Goal: Answer question/provide support: Share knowledge or assist other users

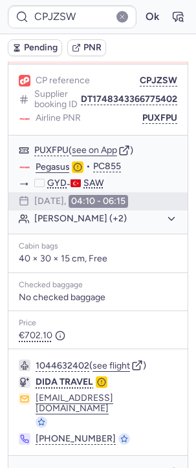
scroll to position [187, 0]
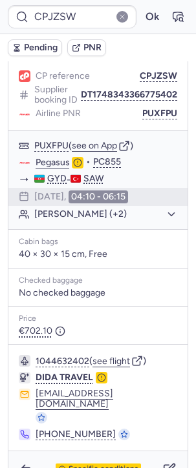
type input "7370159"
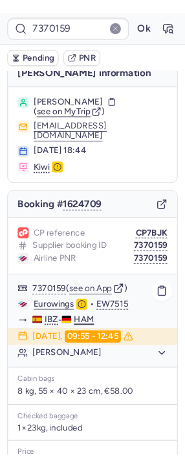
scroll to position [0, 0]
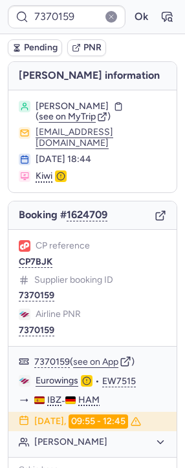
click at [157, 202] on div "Booking # 1624709" at bounding box center [92, 216] width 168 height 28
click at [154, 210] on icon "button" at bounding box center [160, 216] width 12 height 12
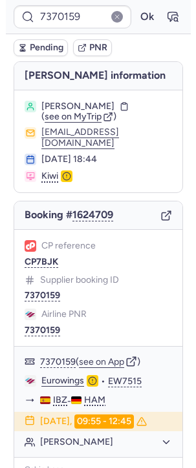
scroll to position [234, 0]
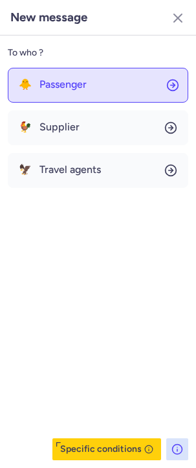
click at [114, 87] on button "🐥 Passenger" at bounding box center [98, 85] width 180 height 35
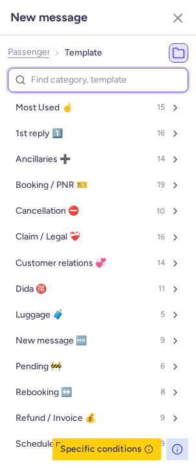
type input "a"
select select "en"
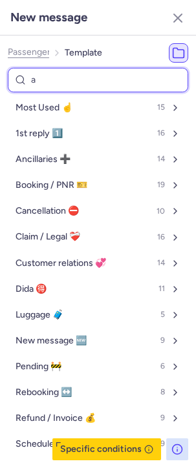
select select "en"
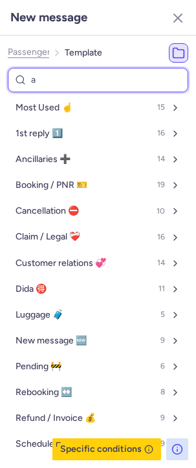
select select "en"
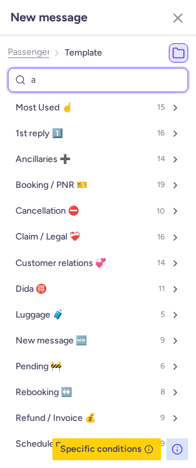
select select "en"
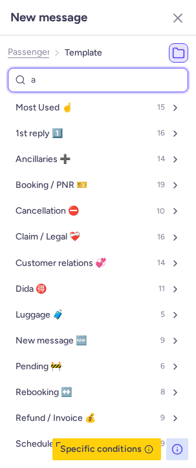
select select "en"
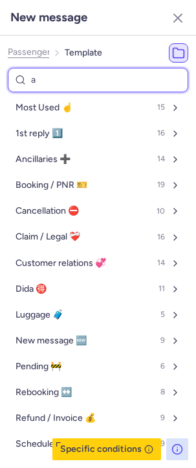
select select "en"
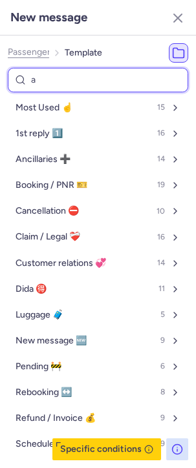
select select "en"
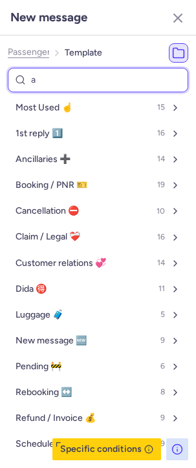
select select "en"
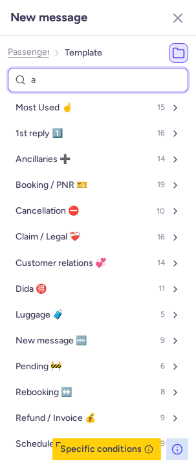
select select "en"
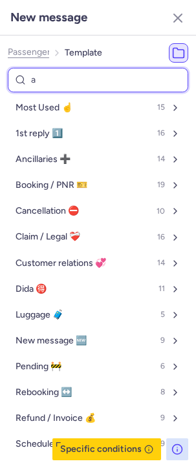
select select "en"
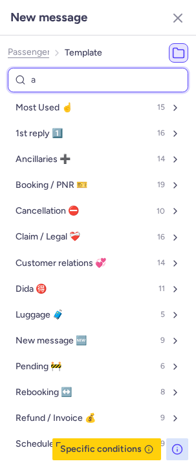
select select "en"
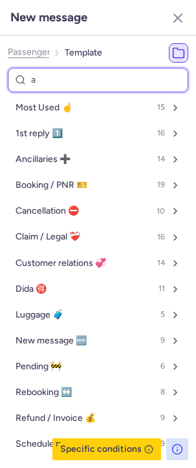
select select "en"
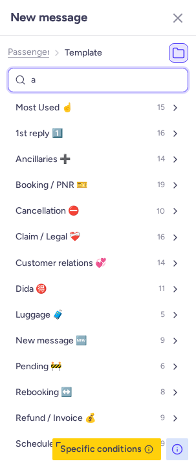
select select "en"
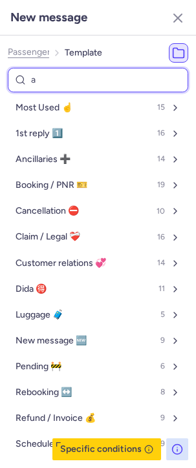
select select "en"
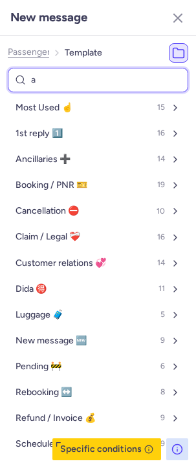
select select "en"
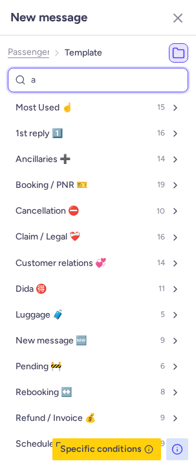
select select "en"
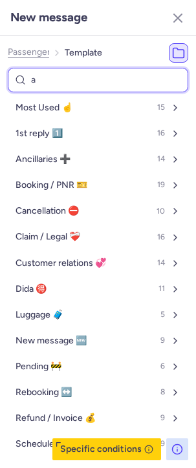
select select "en"
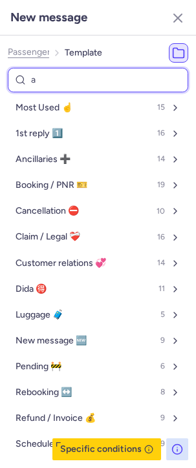
select select "en"
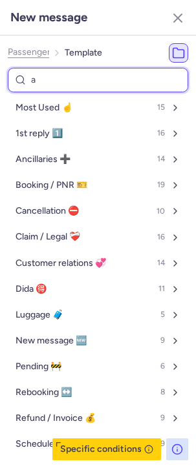
select select "en"
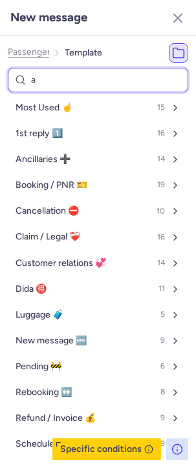
select select "en"
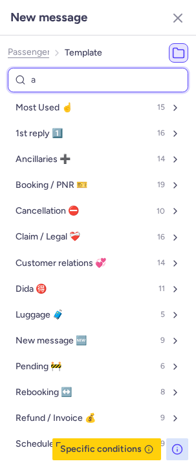
select select "en"
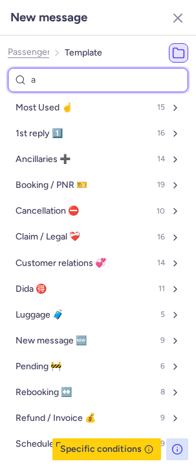
select select "en"
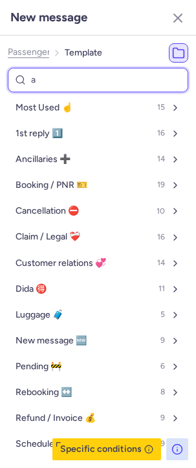
select select "en"
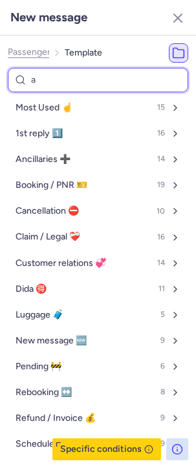
select select "en"
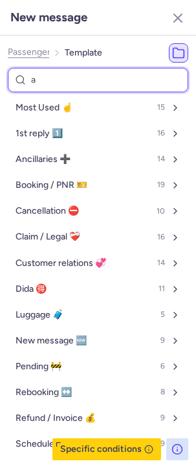
select select "en"
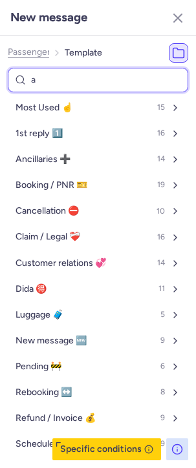
select select "en"
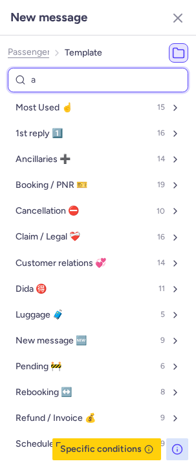
select select "en"
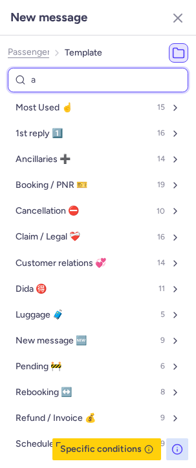
select select "en"
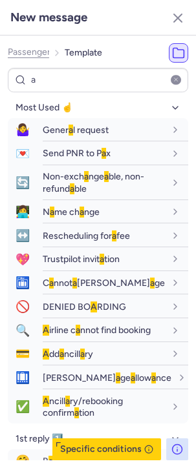
click at [103, 92] on div "a Most Used ☝️ 15 🤷‍♀️ Gener a l request fr en de nl pt es it ru en 💌 Send PNR …" at bounding box center [98, 264] width 180 height 393
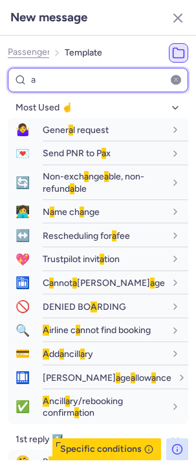
click at [103, 92] on input "a" at bounding box center [98, 80] width 180 height 25
click at [107, 84] on input "a" at bounding box center [98, 80] width 180 height 25
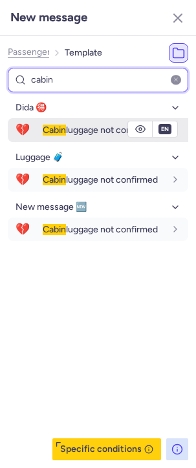
type input "cabin"
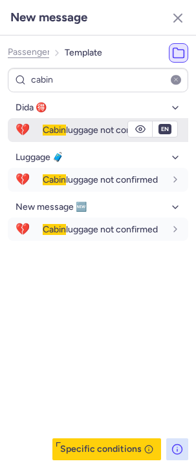
click at [97, 134] on span "Cabin luggage not confirmed" at bounding box center [100, 130] width 115 height 11
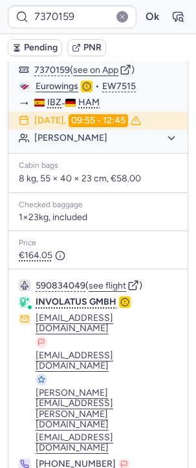
type input "7369805"
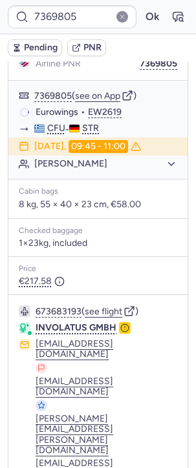
scroll to position [47, 0]
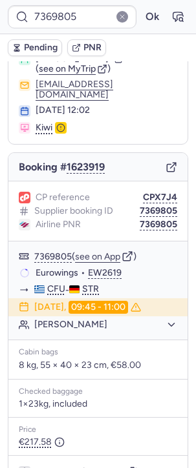
click at [165, 162] on icon "button" at bounding box center [171, 168] width 12 height 12
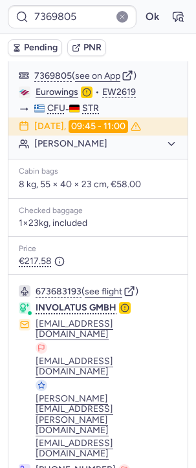
scroll to position [234, 0]
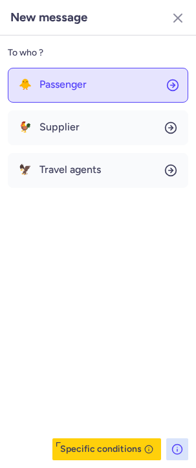
click at [64, 90] on button "🐥 Passenger" at bounding box center [98, 85] width 180 height 35
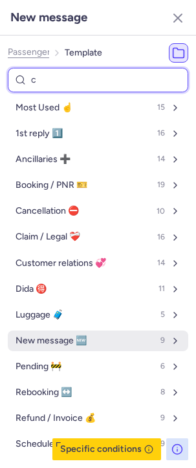
type input "ca"
select select "en"
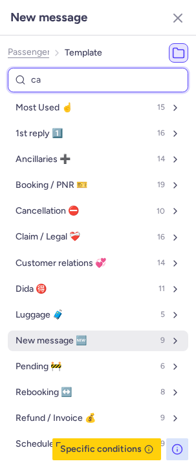
select select "en"
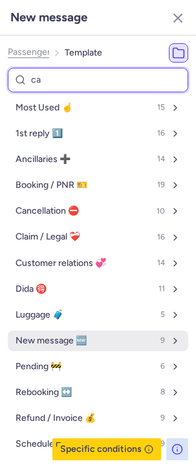
select select "en"
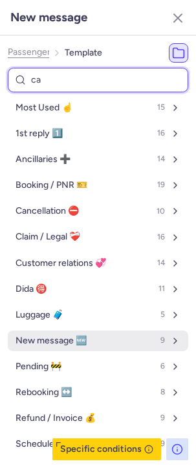
select select "en"
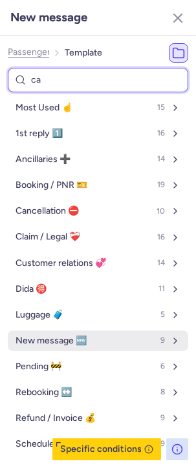
select select "en"
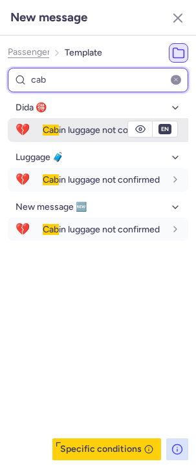
type input "cab"
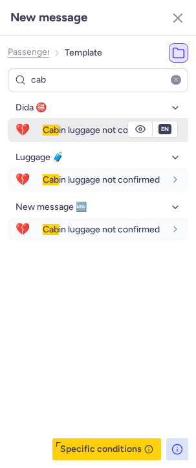
click at [66, 125] on span "Cab in luggage not confirmed" at bounding box center [101, 130] width 117 height 11
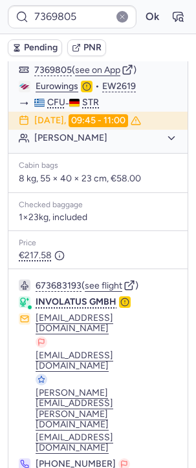
type input "7369392"
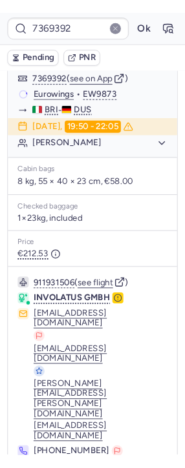
scroll to position [0, 0]
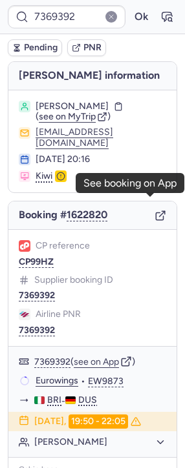
click at [154, 210] on icon "button" at bounding box center [160, 216] width 12 height 12
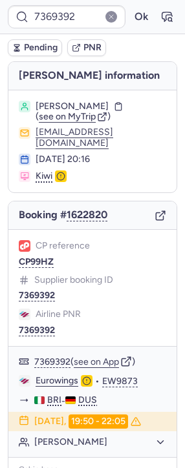
click at [141, 15] on form "7369392 Ok" at bounding box center [92, 16] width 169 height 23
click at [140, 15] on button "Ok" at bounding box center [140, 16] width 21 height 21
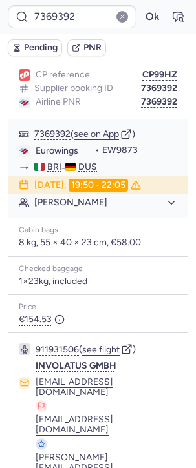
scroll to position [262, 0]
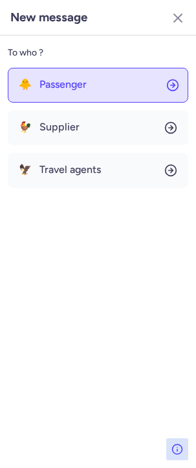
click at [83, 86] on span "Passenger" at bounding box center [62, 85] width 47 height 12
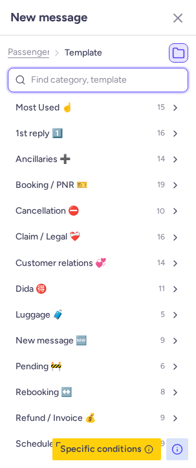
click at [80, 82] on input at bounding box center [98, 80] width 180 height 25
type input "ca"
select select "en"
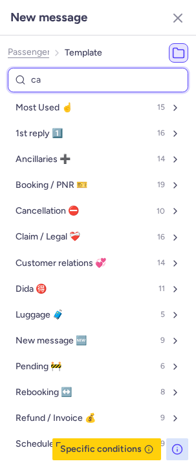
select select "en"
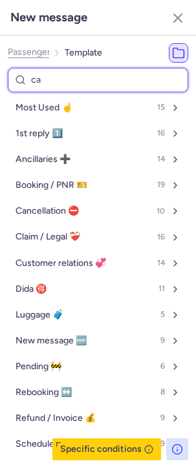
select select "en"
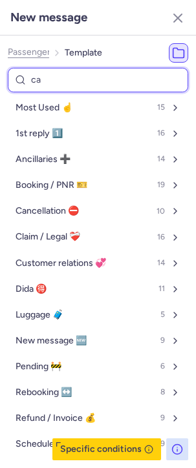
select select "en"
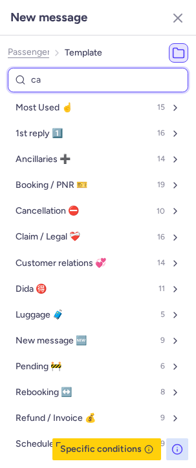
select select "en"
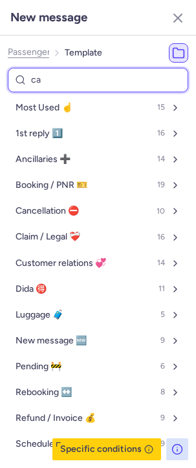
select select "en"
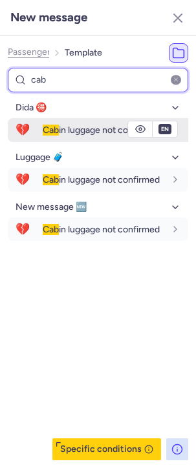
type input "cab"
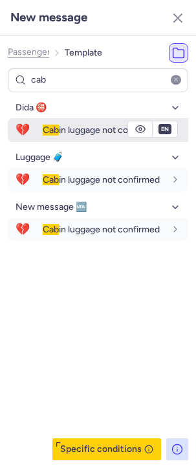
click at [59, 136] on div "Cab in luggage not confirmed" at bounding box center [115, 130] width 145 height 22
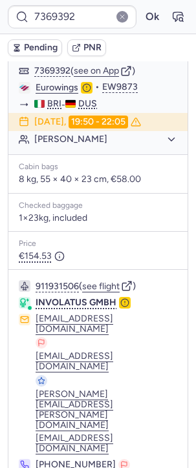
type input "CPWPAF"
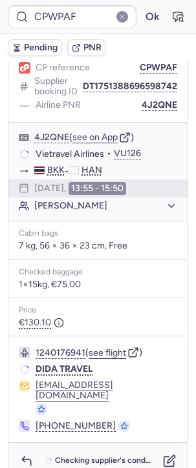
scroll to position [187, 0]
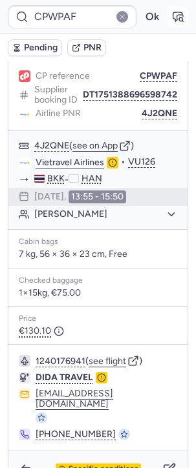
click at [167, 24] on button "button" at bounding box center [177, 16] width 21 height 21
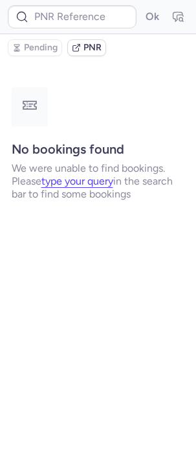
scroll to position [0, 0]
type input "CPWPAF"
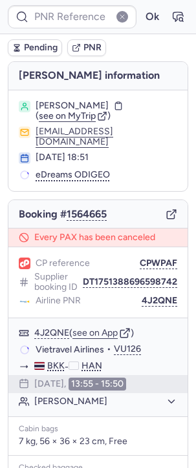
type input "CPWPAF"
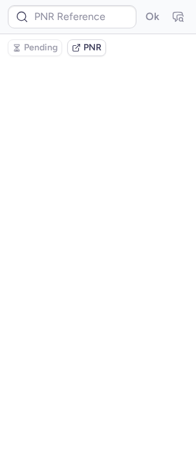
type input "7335479"
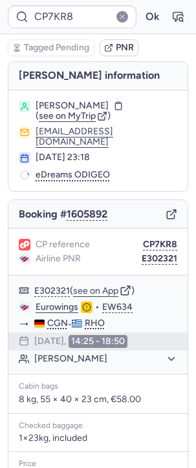
type input "CPJSCA"
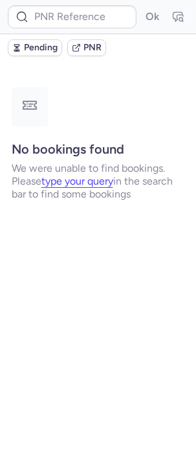
type input "CPSDJ4"
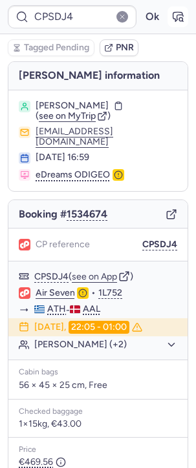
click at [169, 8] on button "button" at bounding box center [177, 16] width 21 height 21
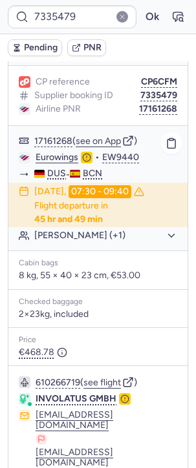
scroll to position [260, 0]
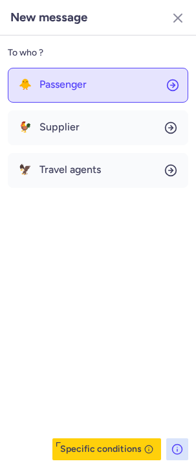
click at [88, 92] on button "🐥 Passenger" at bounding box center [98, 85] width 180 height 35
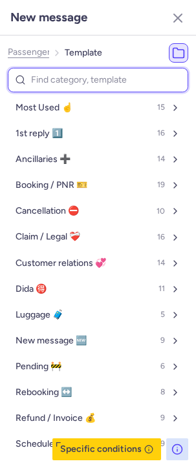
click at [83, 89] on input at bounding box center [98, 80] width 180 height 25
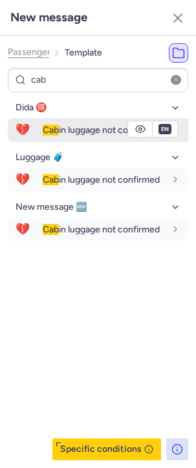
click at [79, 139] on div "Cab in luggage not confirmed" at bounding box center [115, 130] width 145 height 22
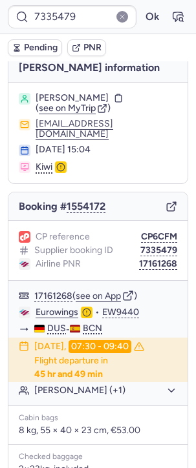
scroll to position [0, 0]
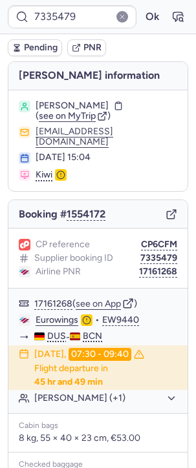
click at [134, 26] on form "7335479 Ok" at bounding box center [98, 16] width 180 height 23
click at [141, 19] on button "Ok" at bounding box center [151, 16] width 21 height 21
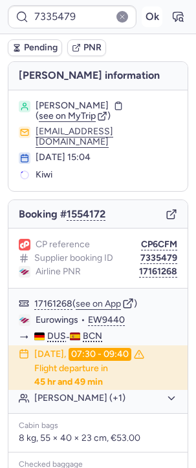
click at [141, 19] on button "Ok" at bounding box center [151, 16] width 21 height 21
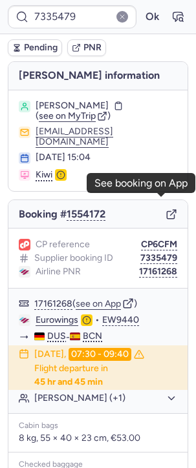
click at [165, 209] on icon "button" at bounding box center [171, 215] width 12 height 12
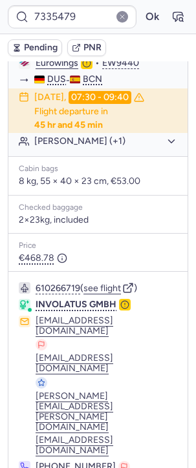
scroll to position [260, 0]
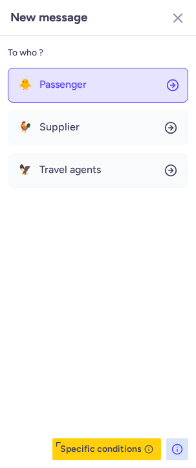
click at [64, 92] on button "🐥 Passenger" at bounding box center [98, 85] width 180 height 35
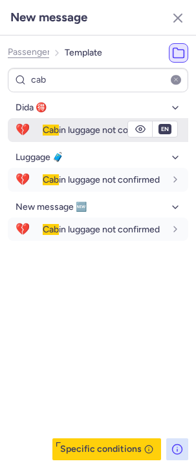
click at [56, 125] on span "Cab in luggage not confirmed" at bounding box center [101, 130] width 117 height 11
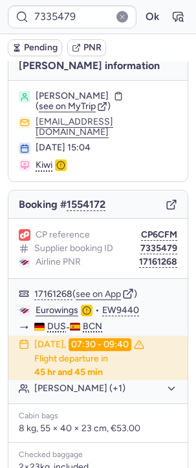
scroll to position [0, 0]
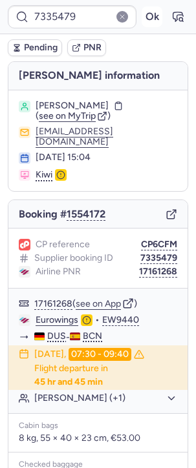
click at [141, 11] on button "Ok" at bounding box center [151, 16] width 21 height 21
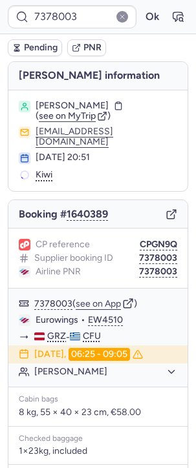
click at [177, 17] on div "7378003 Ok" at bounding box center [98, 17] width 196 height 34
click at [179, 18] on icon "button" at bounding box center [180, 18] width 3 height 3
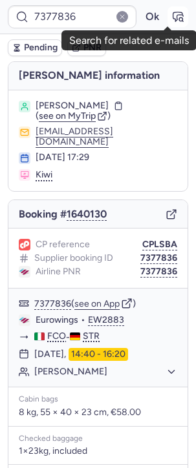
click at [167, 8] on button "button" at bounding box center [177, 16] width 21 height 21
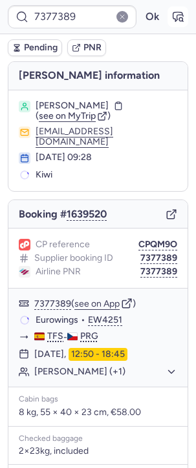
click at [171, 14] on icon "button" at bounding box center [177, 16] width 13 height 13
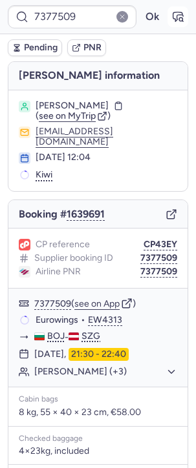
click at [167, 14] on button "button" at bounding box center [177, 16] width 21 height 21
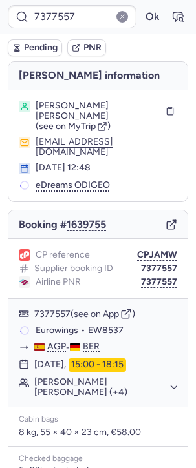
click at [165, 29] on div "7377557 Ok" at bounding box center [98, 17] width 196 height 34
click at [167, 26] on button "button" at bounding box center [177, 16] width 21 height 21
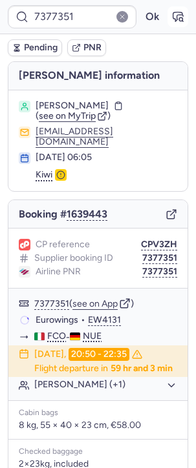
click at [172, 17] on icon "button" at bounding box center [177, 16] width 13 height 13
click at [165, 209] on icon "button" at bounding box center [171, 215] width 12 height 12
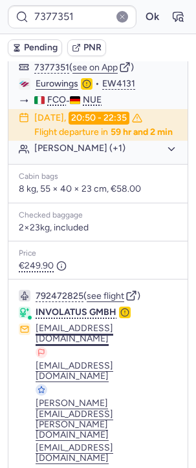
scroll to position [260, 0]
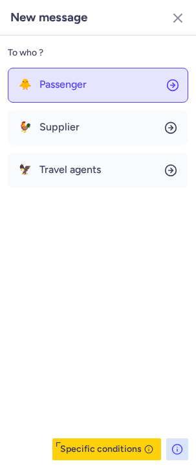
click at [125, 88] on button "🐥 Passenger" at bounding box center [98, 85] width 180 height 35
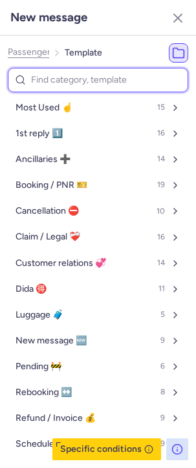
click at [26, 74] on input at bounding box center [98, 80] width 180 height 25
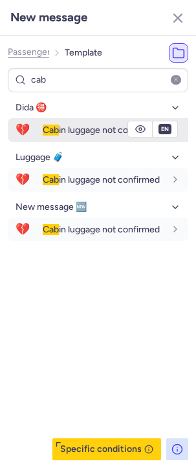
click at [88, 140] on div "Cab in luggage not confirmed" at bounding box center [115, 130] width 145 height 22
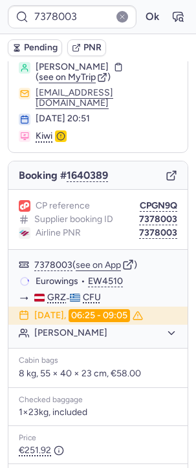
scroll to position [0, 0]
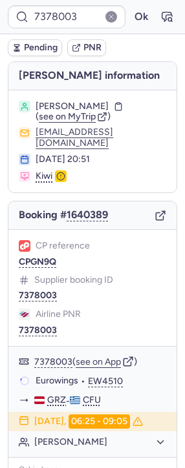
click at [154, 210] on icon "button" at bounding box center [160, 216] width 12 height 12
drag, startPoint x: 39, startPoint y: 249, endPoint x: 4, endPoint y: 271, distance: 41.6
click at [39, 275] on span "Supplier booking ID" at bounding box center [73, 280] width 79 height 10
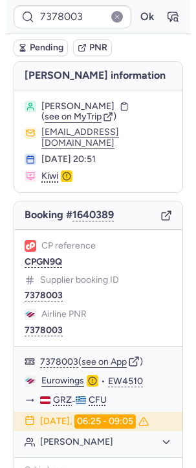
scroll to position [234, 0]
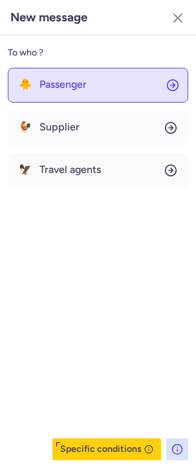
click at [51, 99] on button "🐥 Passenger" at bounding box center [98, 85] width 180 height 35
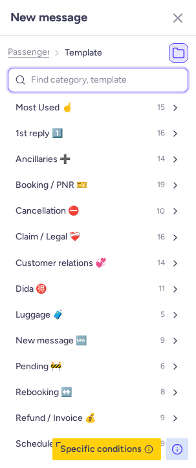
click at [49, 84] on input at bounding box center [98, 80] width 180 height 25
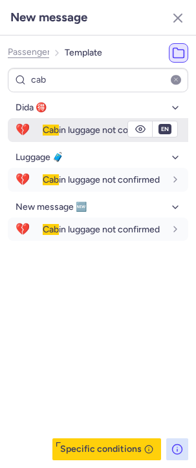
click at [52, 126] on span "Cab" at bounding box center [51, 130] width 16 height 11
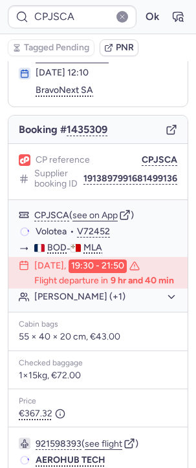
scroll to position [85, 0]
click at [175, 19] on button "button" at bounding box center [177, 16] width 21 height 21
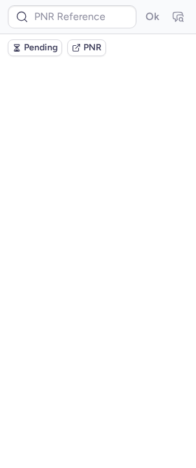
scroll to position [0, 0]
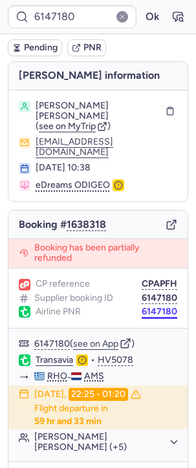
click at [143, 307] on button "6147180" at bounding box center [159, 312] width 36 height 10
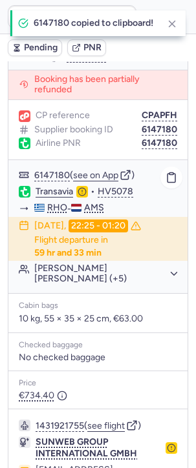
scroll to position [152, 0]
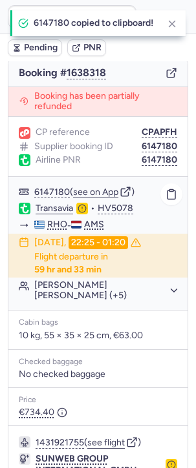
click at [47, 203] on link "Transavia" at bounding box center [54, 209] width 37 height 12
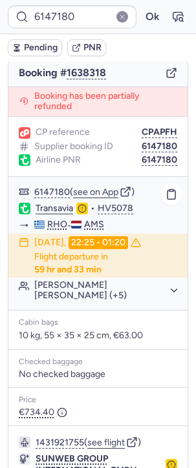
click at [79, 285] on button "Gerard Denicio Alberto CHARLES (+5)" at bounding box center [105, 290] width 143 height 21
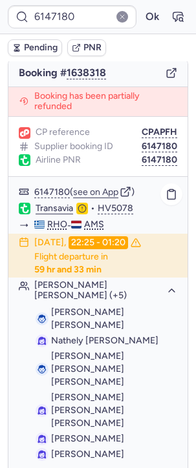
click at [67, 308] on span "Gerard Denicio Alberto CHARLES" at bounding box center [87, 319] width 73 height 24
copy span "CHARLES"
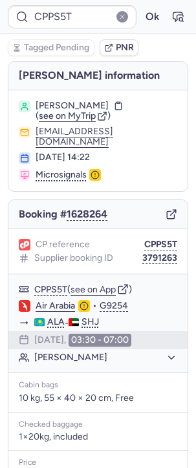
scroll to position [157, 0]
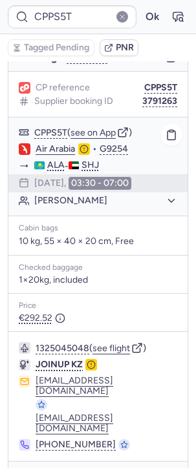
click at [107, 205] on button "Ibrakhim ZAINULLIN" at bounding box center [105, 201] width 143 height 12
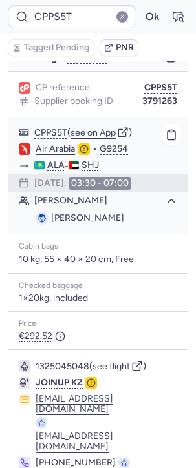
click at [118, 223] on span "Ibrakhim ZAINULLIN" at bounding box center [87, 218] width 73 height 11
copy span "ZAINULLIN"
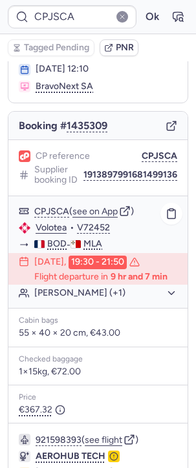
scroll to position [68, 0]
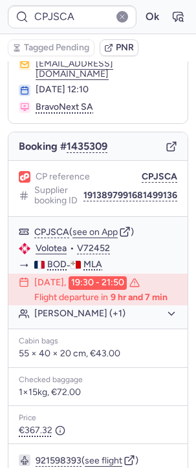
click at [166, 141] on icon "button" at bounding box center [171, 147] width 12 height 12
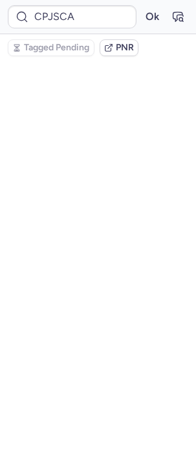
scroll to position [0, 0]
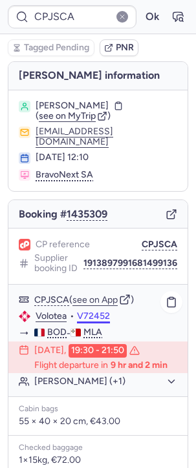
click at [103, 316] on button "V72452" at bounding box center [93, 316] width 33 height 10
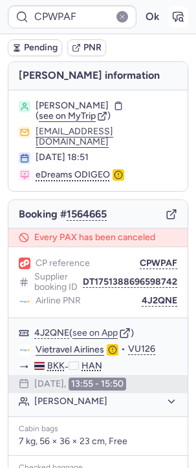
click at [171, 10] on icon "button" at bounding box center [177, 16] width 13 height 13
click at [165, 209] on icon "button" at bounding box center [171, 215] width 12 height 12
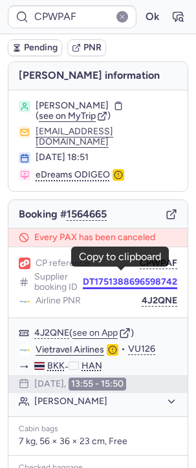
click at [139, 277] on button "DT1751388696598742" at bounding box center [130, 282] width 94 height 10
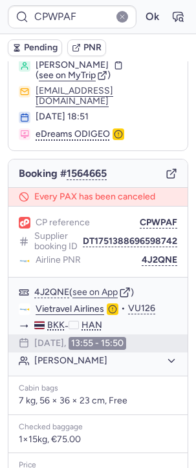
scroll to position [40, 0]
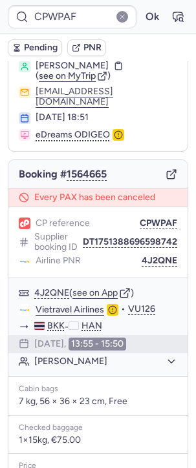
click at [154, 160] on div "Booking # 1564665" at bounding box center [97, 174] width 179 height 28
click at [165, 169] on icon "button" at bounding box center [171, 175] width 12 height 12
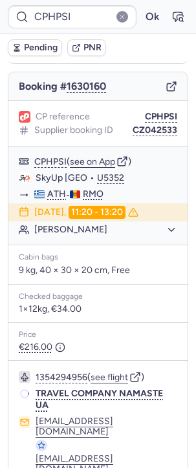
scroll to position [174, 0]
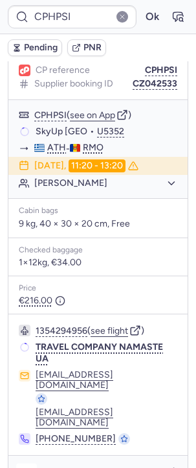
click at [21, 468] on icon "button" at bounding box center [26, 474] width 13 height 13
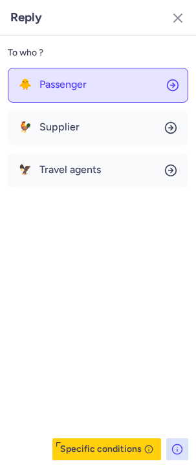
click at [86, 85] on button "🐥 Passenger" at bounding box center [98, 85] width 180 height 35
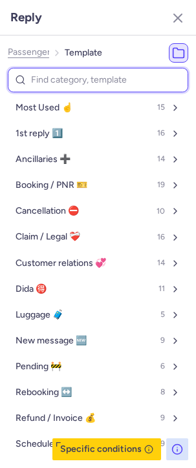
click at [67, 70] on input at bounding box center [98, 80] width 180 height 25
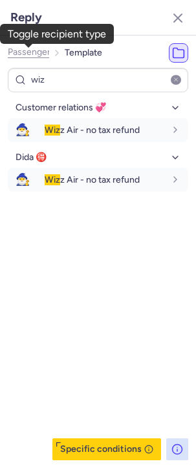
click at [39, 52] on span "Passenger" at bounding box center [29, 52] width 43 height 10
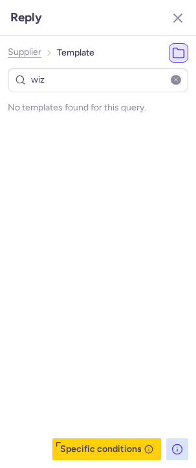
click at [39, 52] on span "Supplier" at bounding box center [25, 52] width 34 height 10
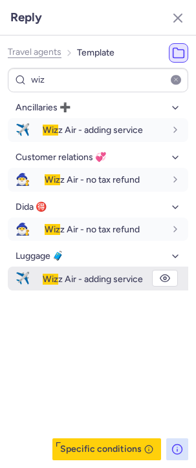
click at [92, 272] on div "Wiz z Air - adding service" at bounding box center [115, 279] width 145 height 22
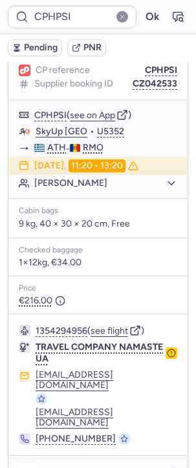
click at [24, 468] on icon "button" at bounding box center [26, 474] width 13 height 13
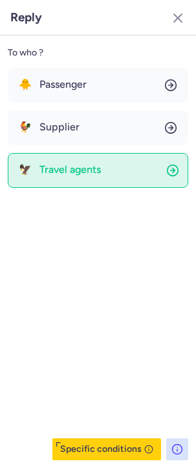
click at [85, 173] on span "Travel agents" at bounding box center [69, 170] width 61 height 12
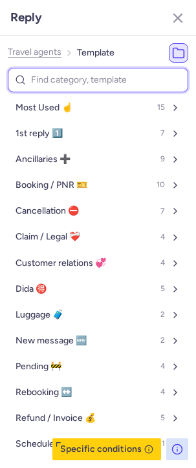
click at [56, 70] on input at bounding box center [98, 80] width 180 height 25
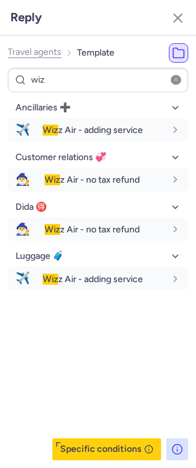
click at [5, 45] on div "Travel agents Template wiz Ancillaries ➕ ✈️ Wiz z Air - adding service Customer…" at bounding box center [98, 252] width 196 height 433
click at [25, 48] on span "Travel agents" at bounding box center [35, 52] width 54 height 10
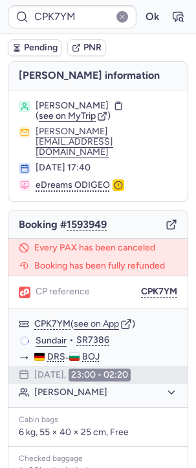
type input "7285244"
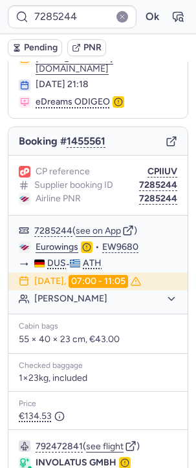
scroll to position [234, 0]
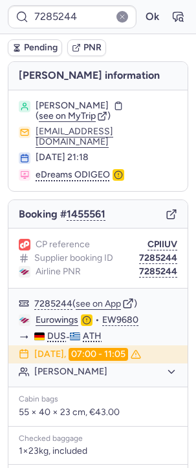
type input "DCQ6HD"
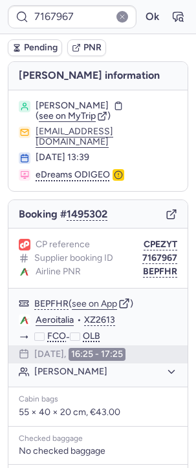
type input "CPHPSI"
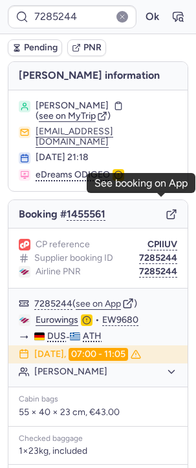
click at [165, 209] on icon "button" at bounding box center [171, 215] width 12 height 12
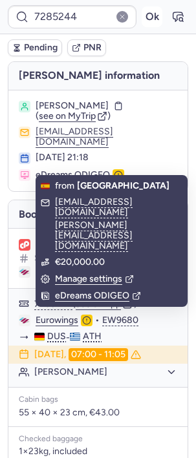
click at [141, 22] on button "Ok" at bounding box center [151, 16] width 21 height 21
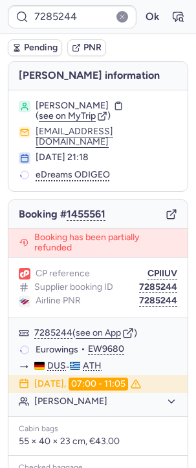
type input "CPHPSI"
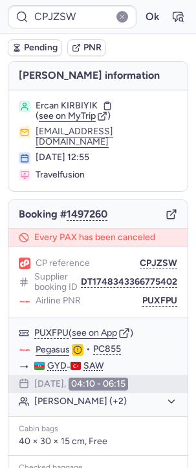
type input "CPPS5T"
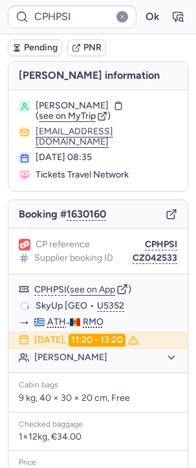
type input "CPWPAF"
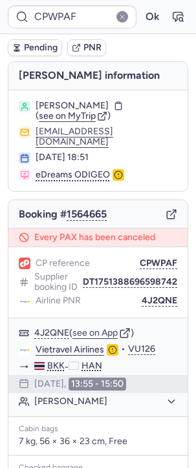
scroll to position [187, 0]
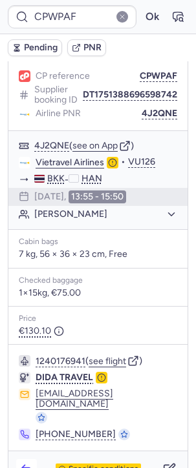
click at [25, 463] on icon "button" at bounding box center [26, 469] width 13 height 13
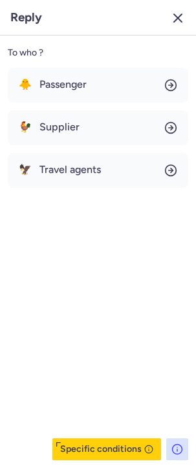
click at [179, 16] on icon "button" at bounding box center [178, 18] width 16 height 16
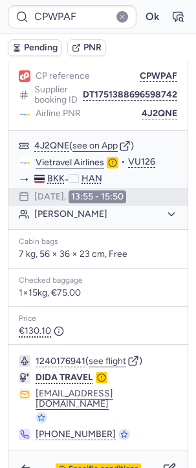
click at [102, 452] on div "Specific conditions" at bounding box center [97, 470] width 179 height 36
click at [101, 465] on span "Specific conditions" at bounding box center [103, 469] width 70 height 9
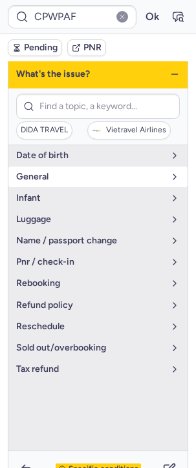
click at [60, 172] on span "general" at bounding box center [90, 177] width 148 height 10
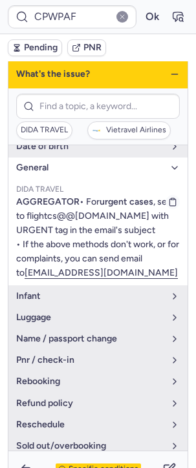
scroll to position [26, 0]
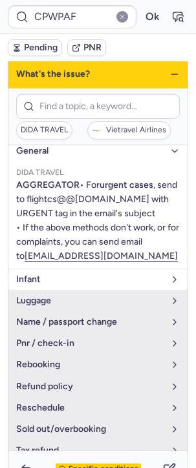
click at [49, 290] on button "Infant" at bounding box center [97, 279] width 179 height 21
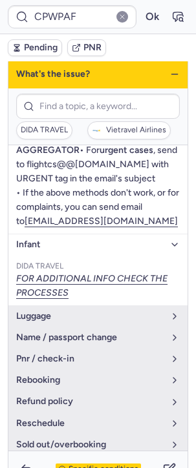
scroll to position [94, 0]
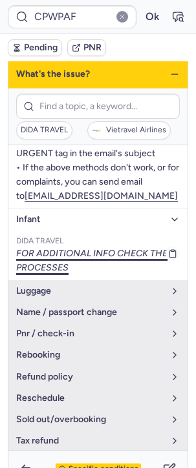
click at [54, 272] on icon "FOR ADDITIONAL INFO CHECK THE PROCESSES" at bounding box center [97, 261] width 163 height 28
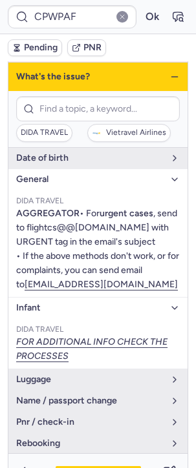
scroll to position [185, 0]
click at [169, 72] on icon "button" at bounding box center [174, 77] width 10 height 10
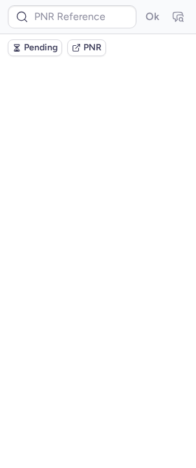
scroll to position [0, 0]
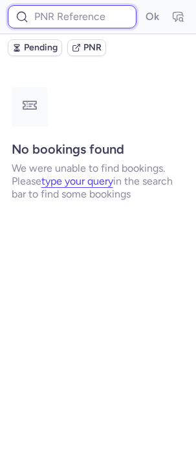
click at [85, 21] on input at bounding box center [72, 16] width 129 height 23
paste input "CPKKWX"
type input "CPKKWX"
click at [141, 6] on button "Ok" at bounding box center [151, 16] width 21 height 21
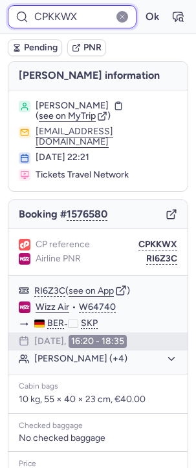
click at [49, 15] on input "CPKKWX" at bounding box center [72, 16] width 129 height 23
paste input "O4VZ"
click at [141, 6] on button "Ok" at bounding box center [151, 16] width 21 height 21
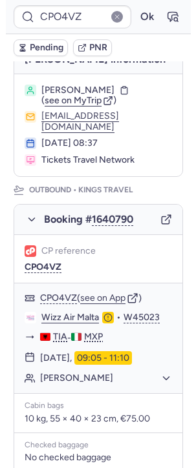
scroll to position [68, 0]
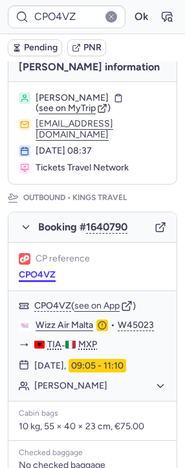
click at [56, 270] on button "CPO4VZ" at bounding box center [37, 275] width 37 height 10
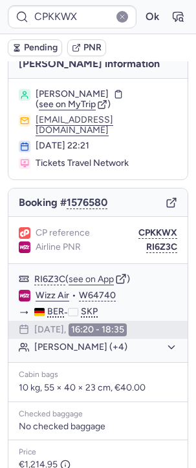
scroll to position [0, 0]
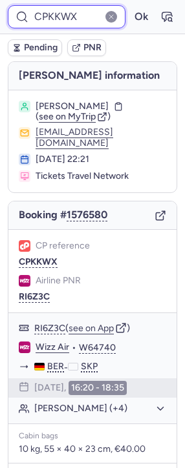
click at [67, 23] on input "CPKKWX" at bounding box center [67, 16] width 118 height 23
paste input "O4VZ"
click at [130, 6] on button "Ok" at bounding box center [140, 16] width 21 height 21
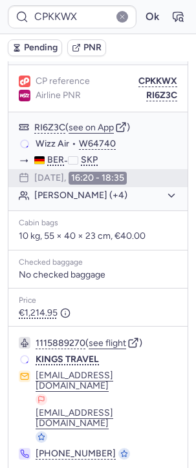
scroll to position [156, 0]
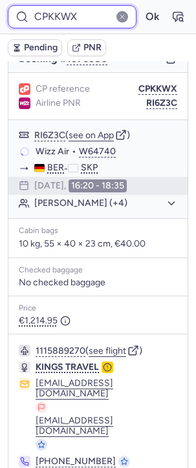
click at [78, 25] on input "CPKKWX" at bounding box center [72, 16] width 129 height 23
paste input "O4VZ"
click at [141, 6] on button "Ok" at bounding box center [151, 16] width 21 height 21
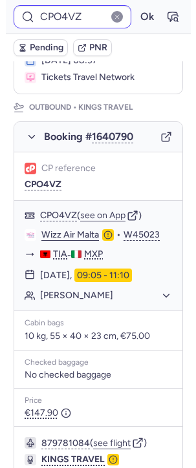
scroll to position [12, 0]
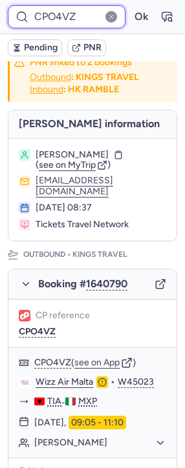
click at [68, 6] on input "CPO4VZ" at bounding box center [67, 16] width 118 height 23
click at [70, 10] on input "CPO4VZ" at bounding box center [67, 16] width 118 height 23
paste input "PWBT"
click at [130, 6] on button "Ok" at bounding box center [140, 16] width 21 height 21
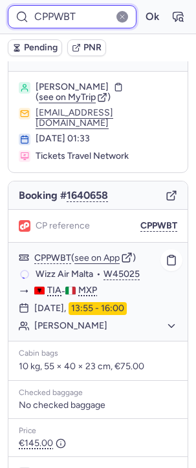
scroll to position [0, 0]
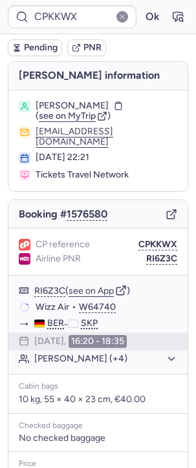
drag, startPoint x: 175, startPoint y: 149, endPoint x: 10, endPoint y: 149, distance: 165.4
click at [10, 149] on section "Kerstin WETTENGEL ( see on MyTrip ) ticketing@ticketstravelnetwork.com 07 Jul 2…" at bounding box center [97, 140] width 179 height 101
copy button "ticketing@ticketstravelnetwork.com"
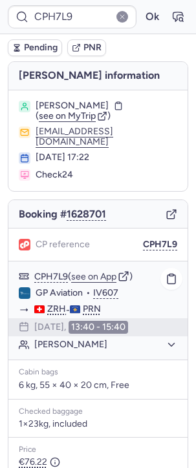
scroll to position [178, 0]
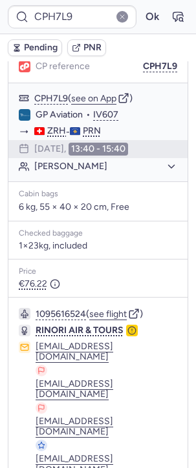
type input "CPWPAF"
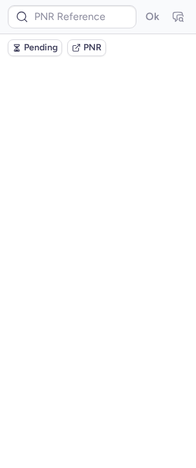
scroll to position [0, 0]
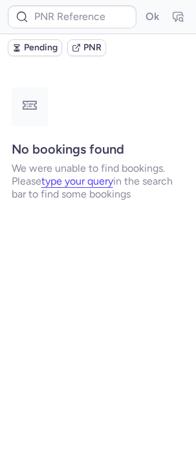
type input "CPKKWX"
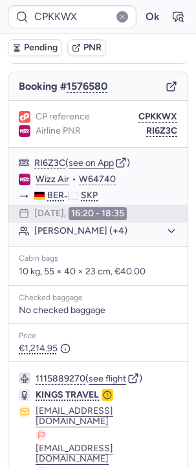
scroll to position [165, 0]
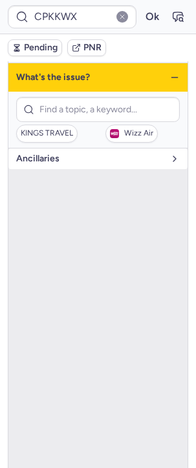
click at [67, 160] on span "Ancillaries" at bounding box center [90, 159] width 148 height 10
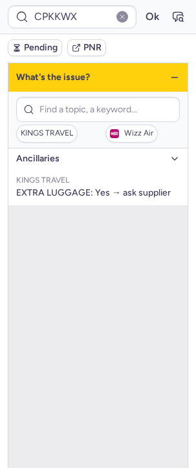
scroll to position [0, 0]
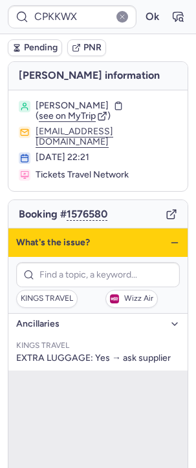
click at [169, 243] on icon "button" at bounding box center [174, 243] width 10 height 10
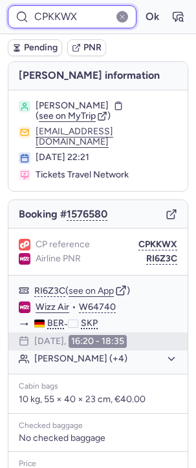
click at [61, 11] on input "CPKKWX" at bounding box center [72, 16] width 129 height 23
paste input "O4VZ"
click at [141, 6] on button "Ok" at bounding box center [151, 16] width 21 height 21
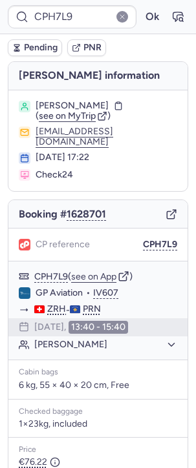
type input "CPKKWX"
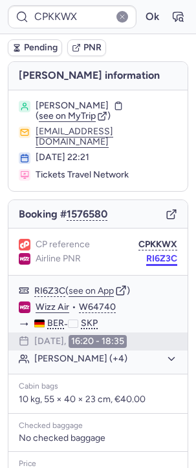
click at [146, 264] on button "RI6Z3C" at bounding box center [161, 259] width 31 height 10
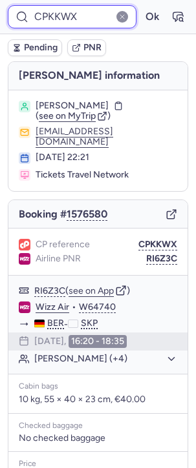
click at [74, 14] on input "CPKKWX" at bounding box center [72, 16] width 129 height 23
paste input "BNQS"
click at [141, 6] on button "Ok" at bounding box center [151, 16] width 21 height 21
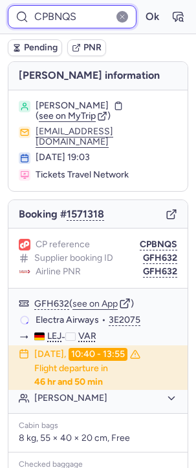
scroll to position [230, 0]
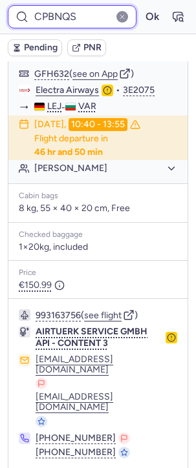
click at [79, 12] on input "CPBNQS" at bounding box center [72, 16] width 129 height 23
paste input "T75Q"
click at [141, 6] on button "Ok" at bounding box center [151, 16] width 21 height 21
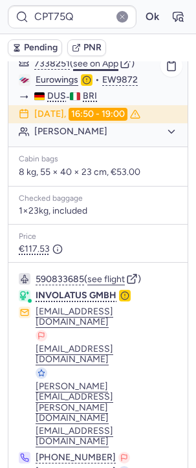
scroll to position [249, 0]
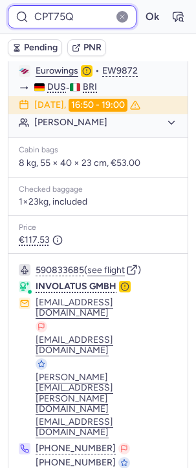
click at [35, 20] on input "CPT75Q" at bounding box center [72, 16] width 129 height 23
paste input "W89"
click at [141, 6] on button "Ok" at bounding box center [151, 16] width 21 height 21
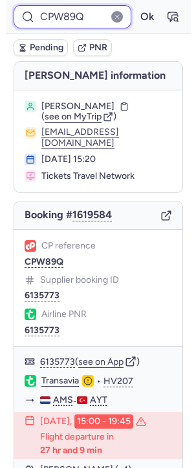
scroll to position [230, 0]
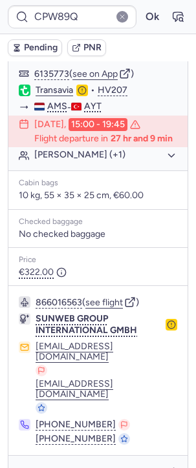
click at [99, 456] on div "Specific conditions" at bounding box center [97, 474] width 179 height 36
click at [103, 468] on span "Specific conditions" at bounding box center [103, 474] width 70 height 9
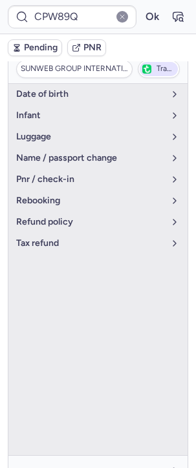
click at [143, 74] on figure "button" at bounding box center [146, 69] width 9 height 9
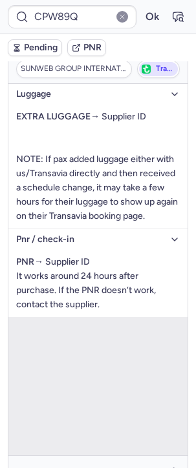
click at [143, 74] on figure "button" at bounding box center [145, 69] width 9 height 9
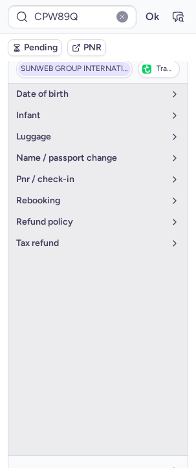
click at [43, 74] on span "SUNWEB GROUP INTERNATIONAL GMBH" at bounding box center [74, 69] width 107 height 9
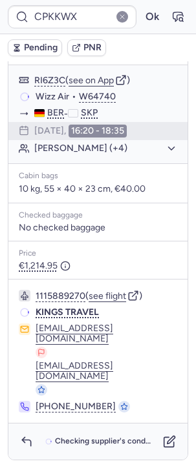
scroll to position [165, 0]
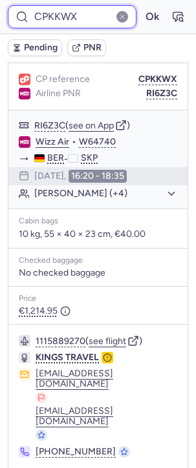
click at [73, 14] on input "CPKKWX" at bounding box center [72, 16] width 129 height 23
paste input "FKRZ"
click at [141, 6] on button "Ok" at bounding box center [151, 16] width 21 height 21
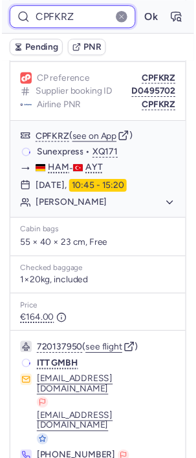
scroll to position [0, 0]
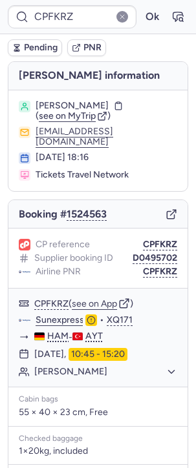
type input "CPKKWX"
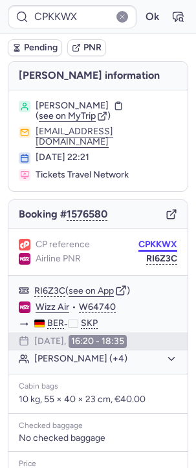
click at [142, 249] on button "CPKKWX" at bounding box center [157, 245] width 39 height 10
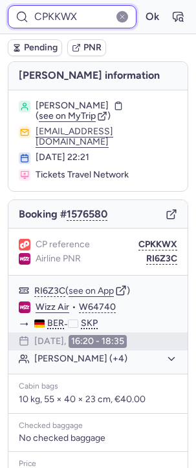
click at [46, 16] on input "CPKKWX" at bounding box center [72, 16] width 129 height 23
paste input "J85U"
type input "CPJ85U"
click at [141, 6] on button "Ok" at bounding box center [151, 16] width 21 height 21
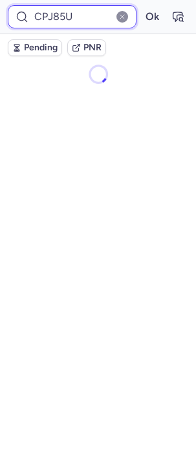
click at [141, 6] on button "Ok" at bounding box center [151, 16] width 21 height 21
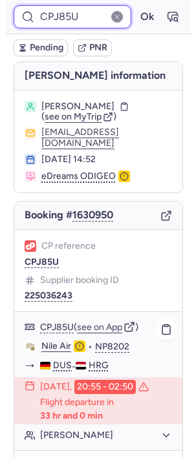
scroll to position [243, 0]
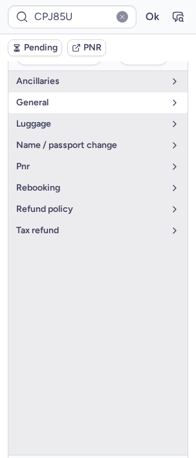
click at [74, 92] on button "general" at bounding box center [97, 102] width 179 height 21
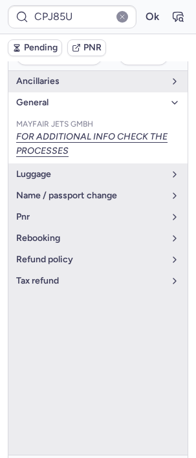
click at [74, 92] on button "general" at bounding box center [97, 102] width 179 height 21
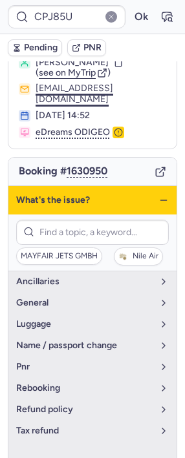
scroll to position [0, 0]
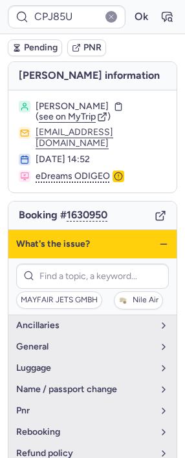
click at [158, 244] on icon "button" at bounding box center [163, 244] width 10 height 10
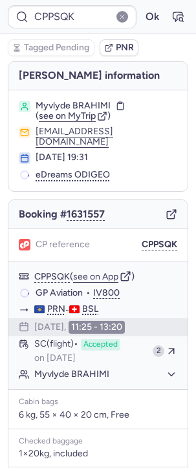
type input "CPKKWX"
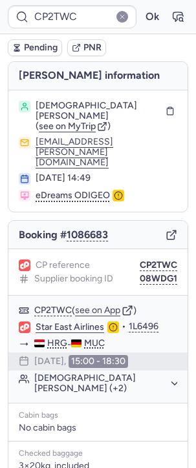
type input "7372415"
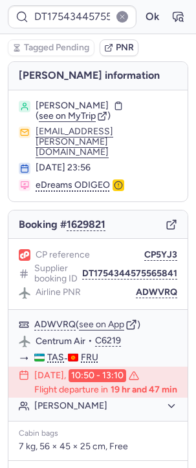
type input "7371884"
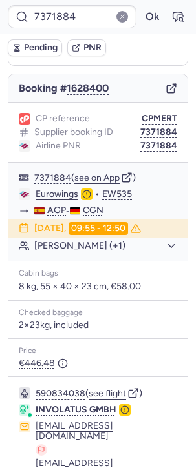
scroll to position [46, 0]
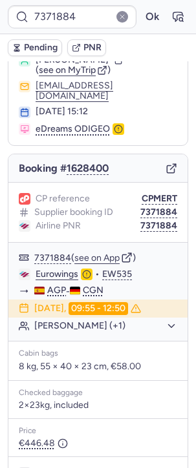
click at [171, 165] on line "button" at bounding box center [173, 167] width 5 height 5
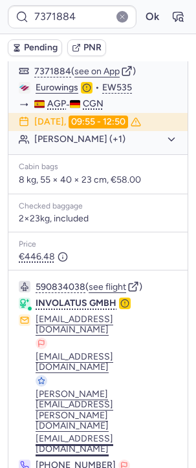
scroll to position [234, 0]
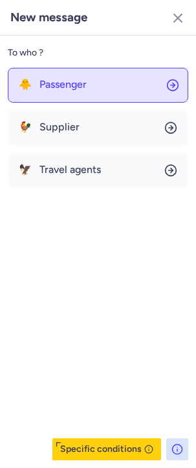
click at [87, 86] on button "🐥 Passenger" at bounding box center [98, 85] width 180 height 35
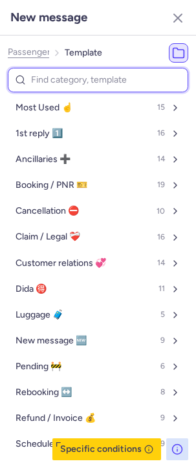
click at [87, 85] on input at bounding box center [98, 80] width 180 height 25
type input "ca"
select select "en"
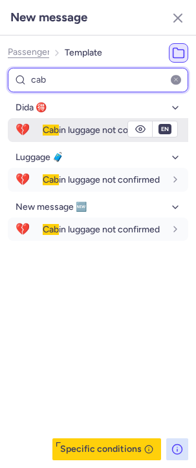
type input "cab"
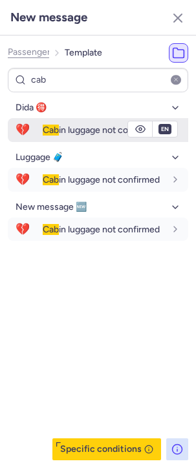
click at [72, 130] on span "Cab in luggage not confirmed" at bounding box center [101, 130] width 117 height 11
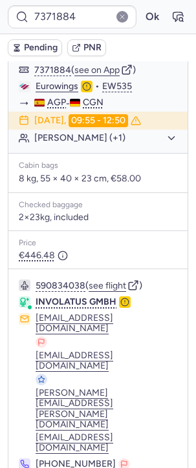
type input "7372239"
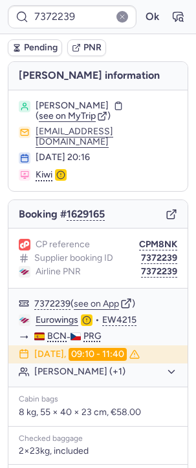
click at [165, 209] on icon "button" at bounding box center [171, 215] width 12 height 12
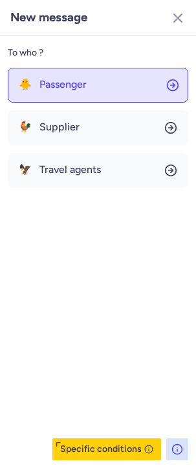
click at [68, 74] on button "🐥 Passenger" at bounding box center [98, 85] width 180 height 35
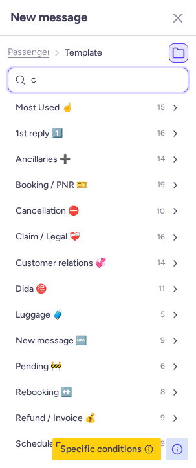
type input "ca"
select select "en"
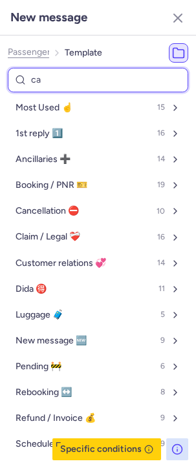
select select "en"
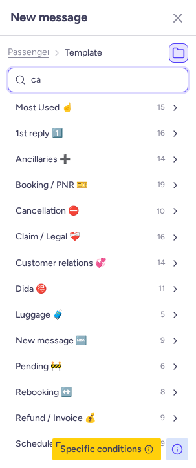
select select "en"
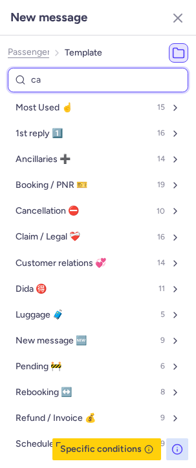
select select "en"
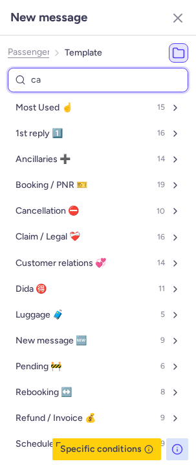
select select "en"
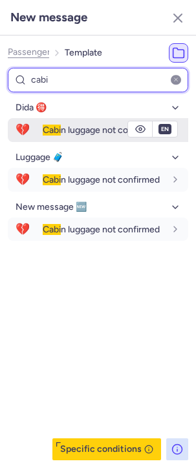
type input "cabi"
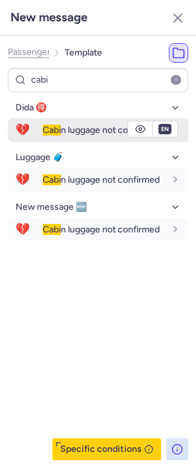
click at [86, 127] on span "Cabi n luggage not confirmed" at bounding box center [101, 130] width 117 height 11
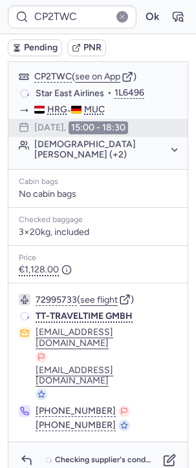
scroll to position [162, 0]
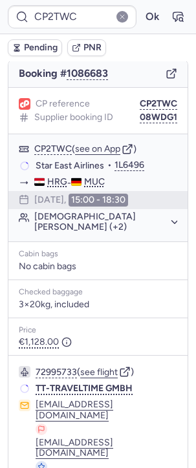
type input "7372415"
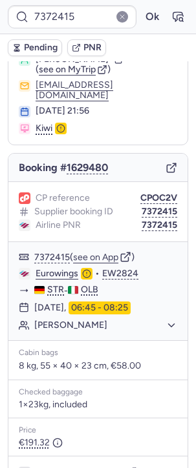
scroll to position [0, 0]
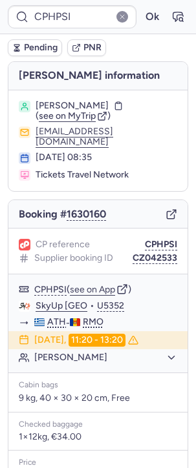
type input "CP2TWC"
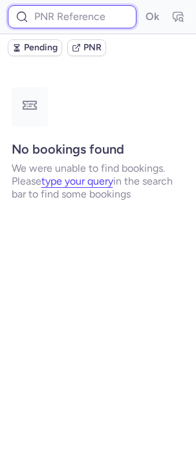
click at [101, 19] on input at bounding box center [72, 16] width 129 height 23
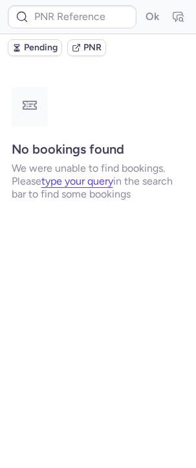
type input "CPWPAF"
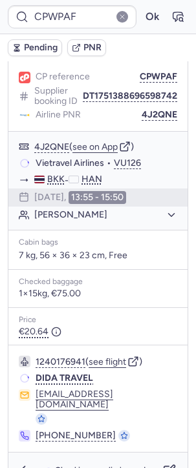
scroll to position [216, 0]
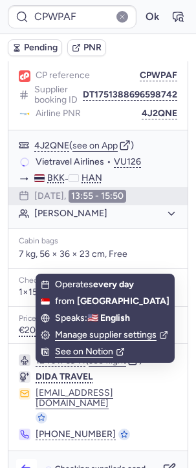
click at [30, 468] on icon "button" at bounding box center [26, 471] width 8 height 6
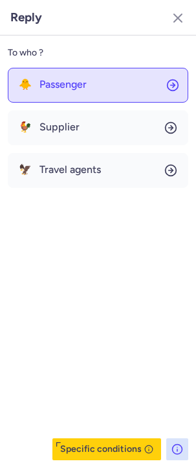
click at [59, 83] on span "Passenger" at bounding box center [62, 85] width 47 height 12
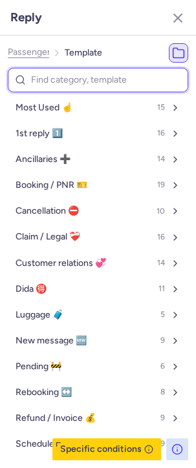
click at [60, 70] on input at bounding box center [98, 80] width 180 height 25
type input "u"
select select "en"
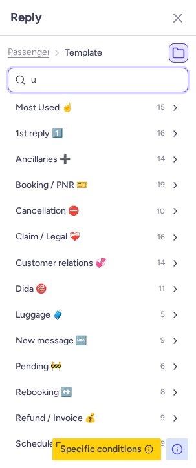
select select "en"
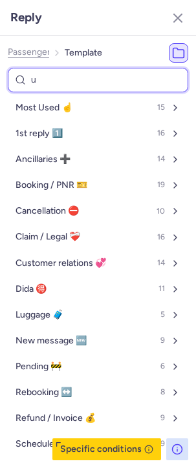
select select "en"
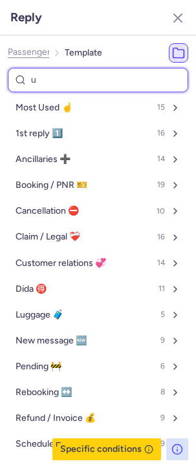
select select "en"
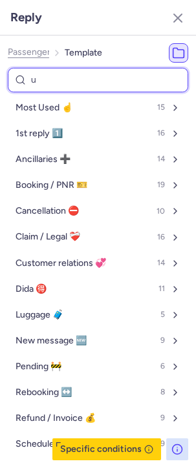
select select "en"
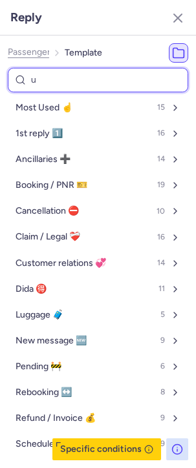
select select "en"
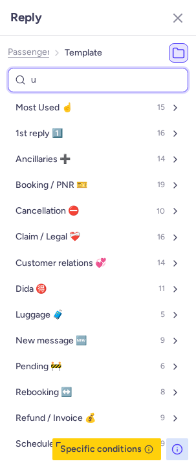
select select "en"
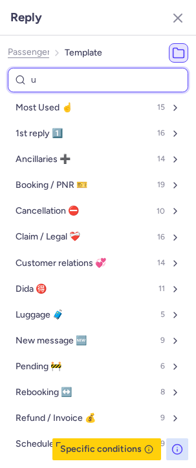
select select "en"
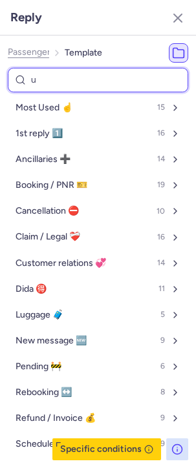
select select "en"
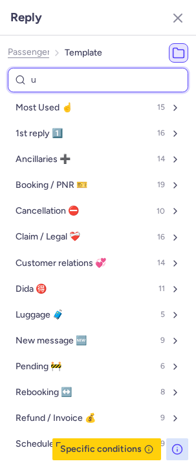
select select "en"
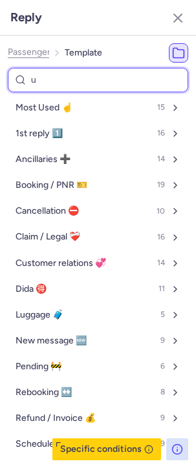
select select "en"
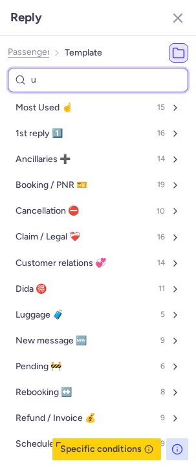
select select "en"
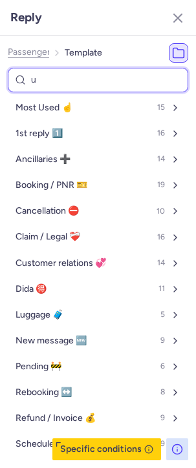
select select "en"
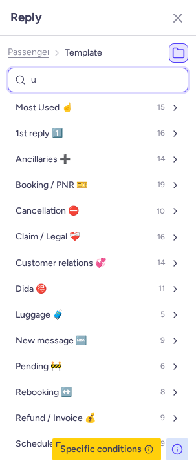
select select "en"
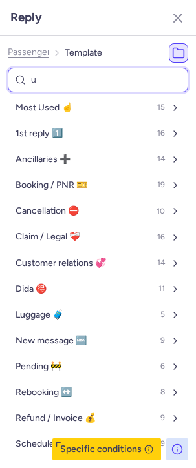
select select "en"
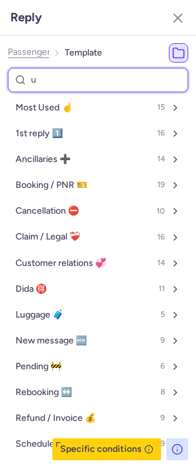
select select "en"
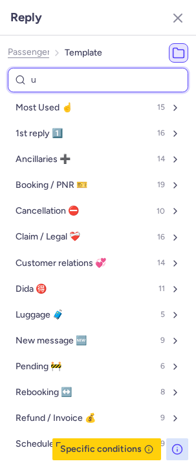
select select "en"
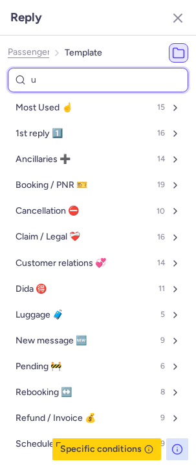
select select "en"
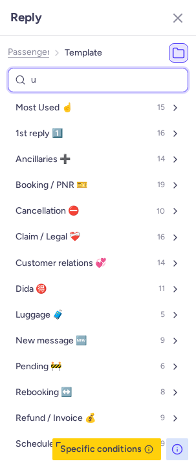
select select "en"
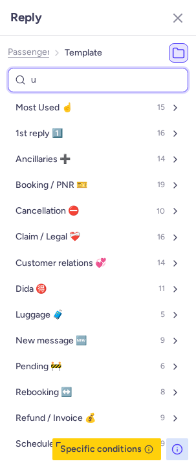
select select "en"
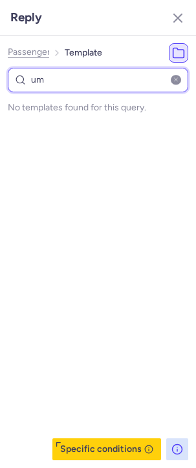
type input "u"
select select "en"
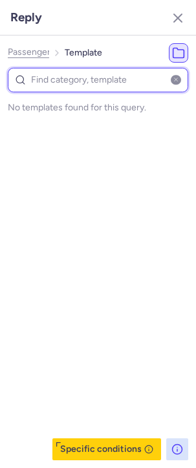
select select "en"
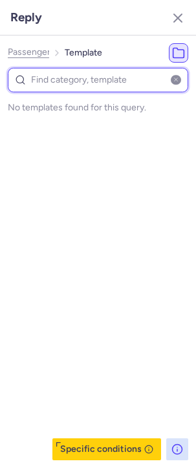
select select "en"
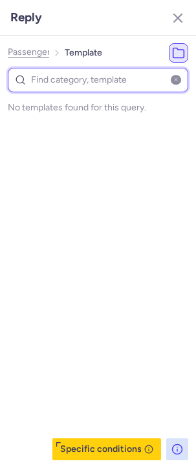
select select "en"
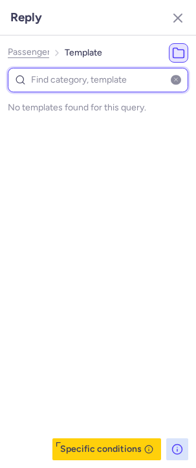
select select "en"
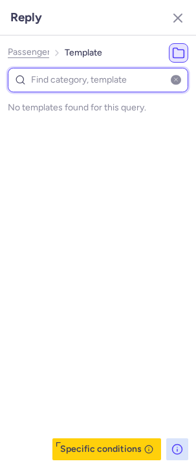
select select "en"
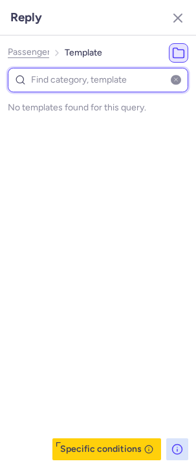
select select "en"
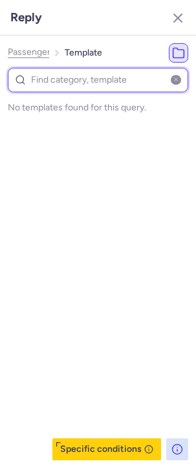
select select "en"
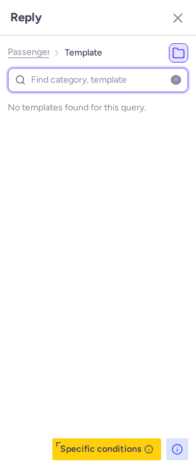
select select "en"
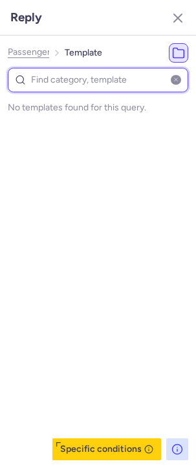
select select "en"
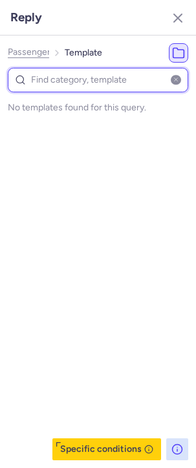
select select "en"
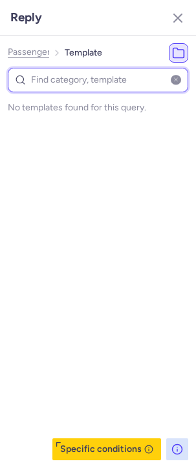
select select "en"
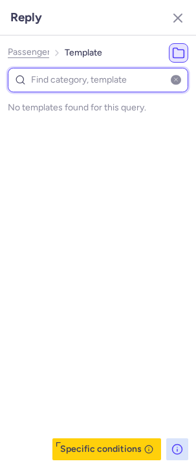
select select "en"
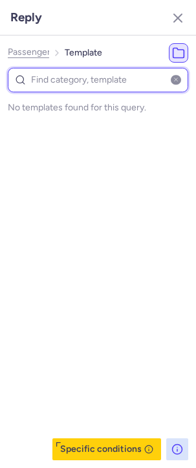
select select "en"
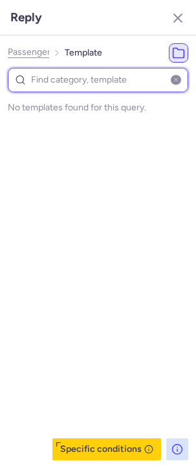
select select "en"
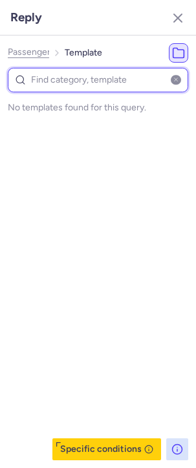
select select "en"
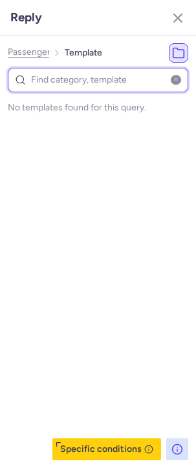
select select "en"
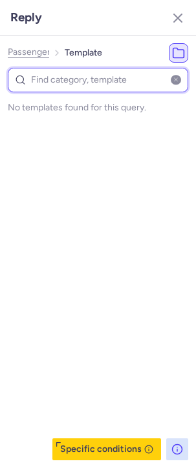
select select "en"
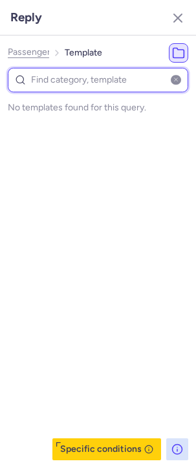
select select "en"
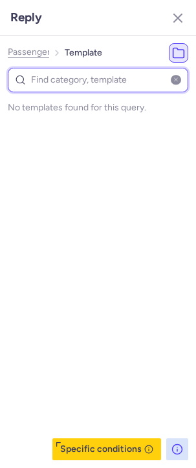
select select "en"
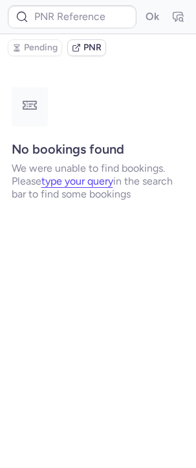
scroll to position [0, 0]
type input "CP2TWC"
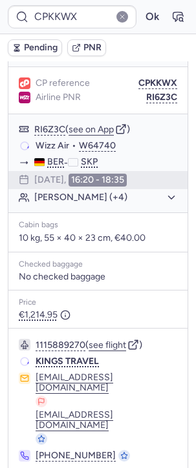
scroll to position [136, 0]
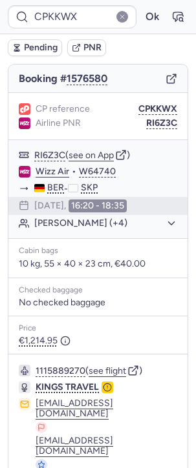
type input "CP2TWC"
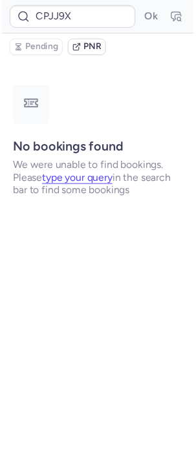
scroll to position [0, 0]
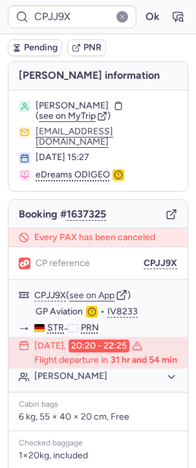
type input "CPKKWX"
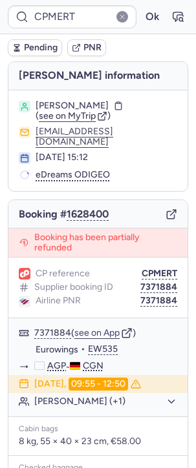
type input "7371884"
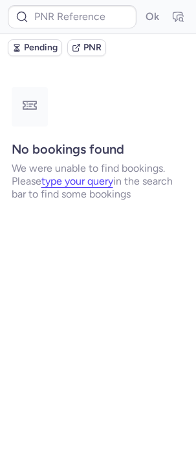
type input "CPPS5T"
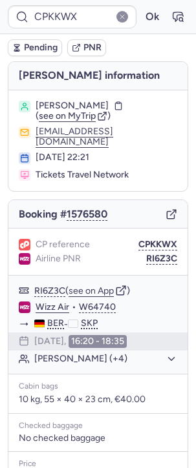
type input "CP2TWC"
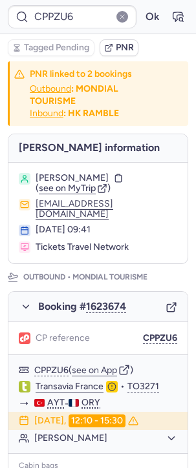
type input "CPILS9"
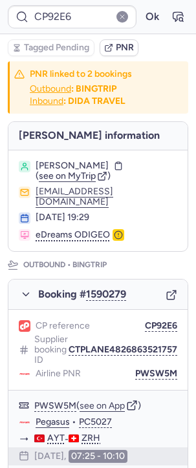
type input "CP2TWC"
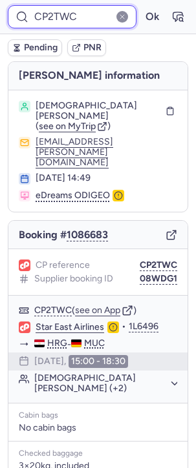
click at [99, 14] on input "CP2TWC" at bounding box center [72, 16] width 129 height 23
paste input "J85U"
click at [141, 6] on button "Ok" at bounding box center [151, 16] width 21 height 21
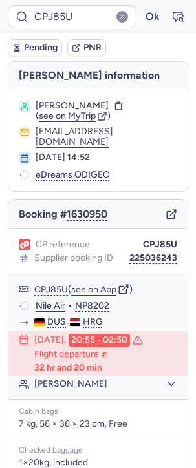
click at [165, 209] on icon "button" at bounding box center [171, 215] width 12 height 12
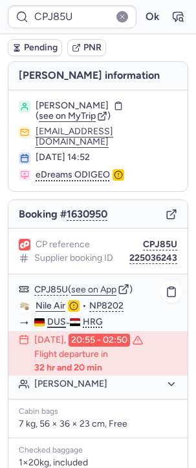
scroll to position [233, 0]
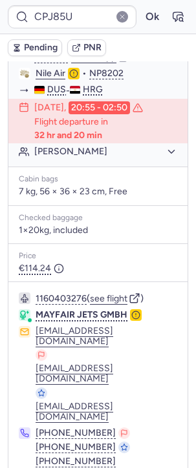
type input "CPHPSI"
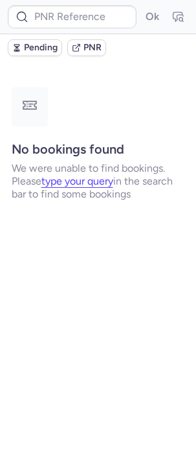
scroll to position [0, 0]
type input "CPHPSI"
type input "CP2TWC"
type input "CPCRDB"
type input "1737550"
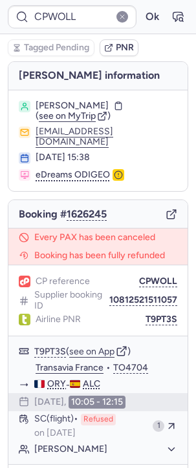
type input "CPBUY6"
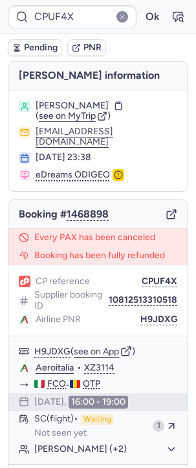
type input "CP2TWC"
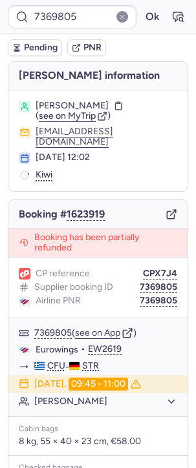
type input "CP7BJK"
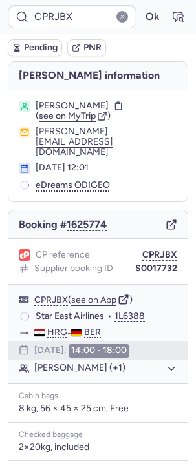
type input "CPFXVW"
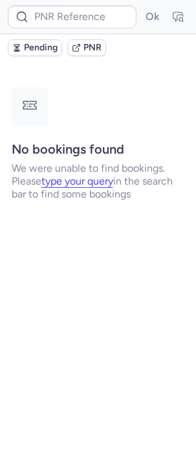
type input "CPVKWJ"
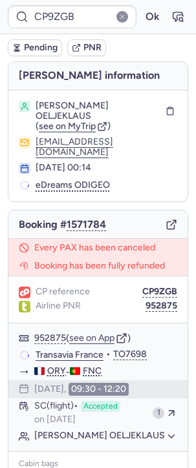
type input "CP2TWC"
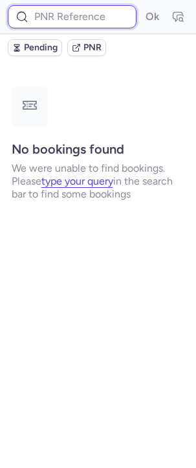
click at [97, 10] on input at bounding box center [72, 16] width 129 height 23
paste input "10812500110828"
click at [141, 6] on button "Ok" at bounding box center [151, 16] width 21 height 21
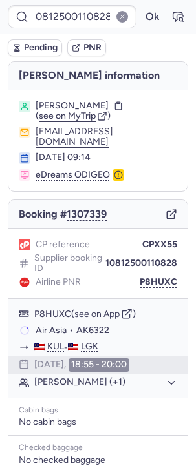
scroll to position [0, 0]
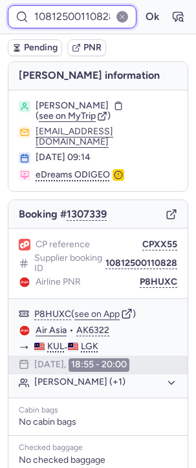
click at [58, 11] on input "10812500110828" at bounding box center [72, 16] width 129 height 23
click at [58, 10] on input "10812500110828" at bounding box center [72, 16] width 129 height 23
paste input "6810617"
type input "10812506810617"
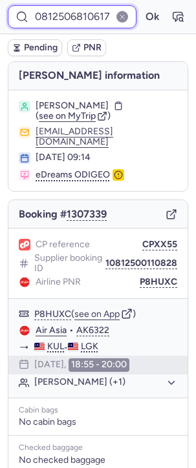
click at [141, 6] on button "Ok" at bounding box center [151, 16] width 21 height 21
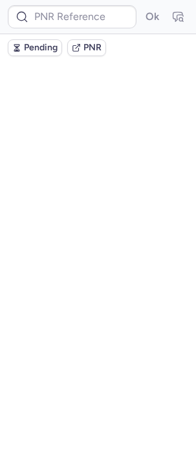
scroll to position [0, 0]
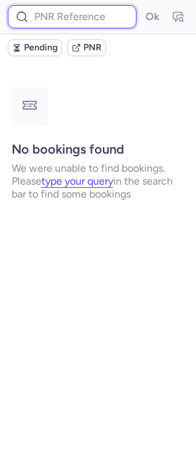
click at [60, 10] on input at bounding box center [72, 16] width 129 height 23
paste input "10812507710796"
type input "10812507710796"
click at [141, 6] on button "Ok" at bounding box center [151, 16] width 21 height 21
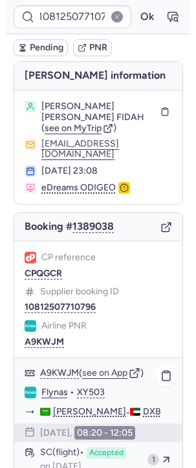
scroll to position [0, 0]
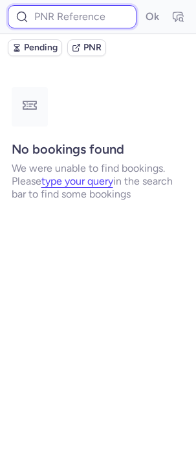
click at [72, 12] on input at bounding box center [72, 16] width 129 height 23
paste input "10812503510593"
click at [141, 6] on button "Ok" at bounding box center [151, 16] width 21 height 21
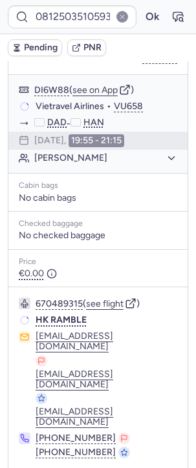
scroll to position [0, 0]
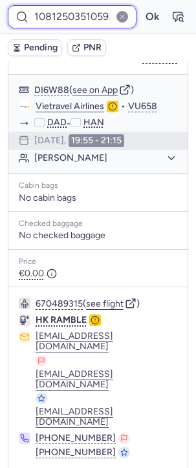
click at [83, 9] on input "10812503510593" at bounding box center [72, 16] width 129 height 23
paste input "4510041"
type input "10812504510041"
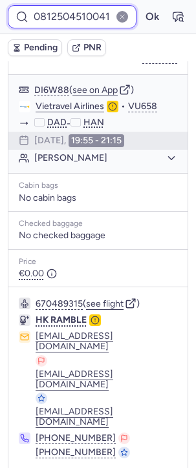
click at [141, 6] on button "Ok" at bounding box center [151, 16] width 21 height 21
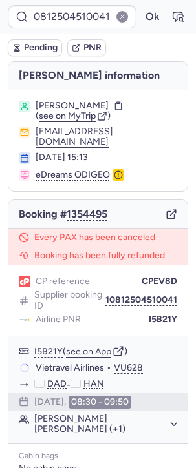
scroll to position [0, 0]
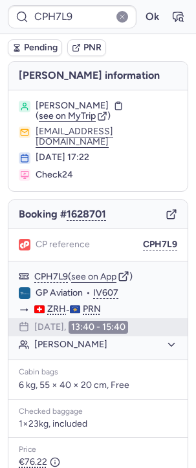
type input "CPGTEK"
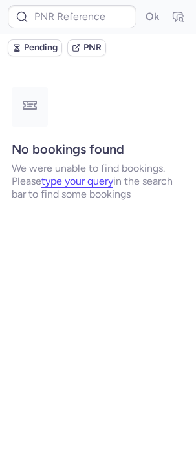
type input "CP2TWC"
click at [48, 1] on div "Ok" at bounding box center [98, 17] width 196 height 34
click at [91, 33] on div "Ok" at bounding box center [98, 17] width 196 height 34
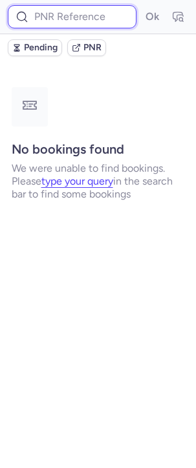
click at [94, 27] on input at bounding box center [72, 16] width 129 height 23
paste input "10812501410045"
click at [141, 6] on button "Ok" at bounding box center [151, 16] width 21 height 21
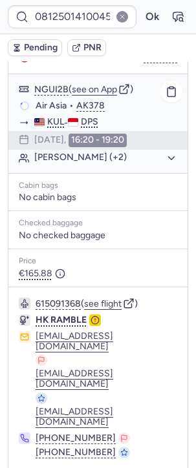
scroll to position [0, 0]
click at [70, 30] on div "10812501410045 Ok" at bounding box center [98, 17] width 196 height 34
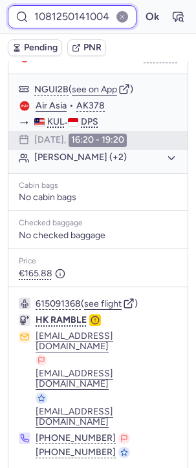
click at [70, 21] on input "10812501410045" at bounding box center [72, 16] width 129 height 23
paste input "5810341"
click at [141, 6] on button "Ok" at bounding box center [151, 16] width 21 height 21
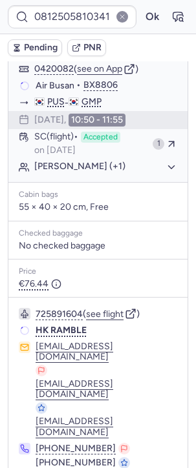
scroll to position [0, 0]
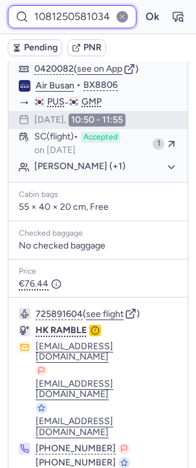
click at [48, 26] on input "10812505810341" at bounding box center [72, 16] width 129 height 23
click at [51, 20] on input "10812505810341" at bounding box center [72, 16] width 129 height 23
click at [51, 19] on input "10812505810341" at bounding box center [72, 16] width 129 height 23
paste input "0110844"
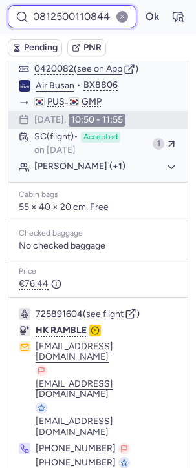
click at [141, 6] on button "Ok" at bounding box center [151, 16] width 21 height 21
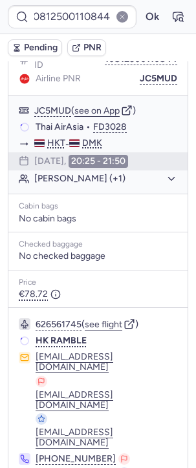
scroll to position [0, 0]
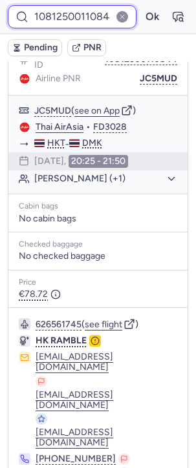
click at [70, 7] on input "10812500110844" at bounding box center [72, 16] width 129 height 23
paste input "3410501"
click at [141, 6] on button "Ok" at bounding box center [151, 16] width 21 height 21
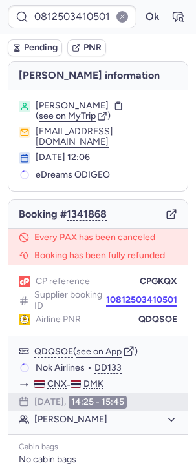
scroll to position [0, 0]
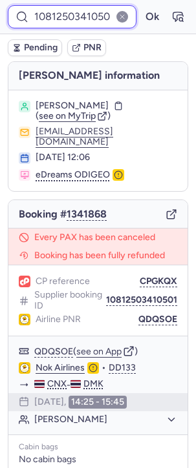
click at [82, 10] on input "10812503410501" at bounding box center [72, 16] width 129 height 23
paste input "77W5SJ"
type input "77W5SJ"
click at [141, 6] on button "Ok" at bounding box center [151, 16] width 21 height 21
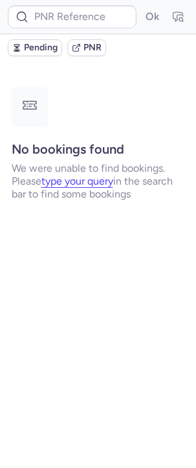
type input "CPKC3Q"
type input "CPHPSI"
type input "CP2TWC"
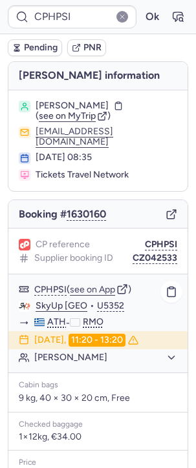
type input "CPH7L9"
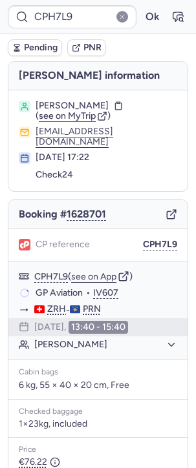
type input "CP2TWC"
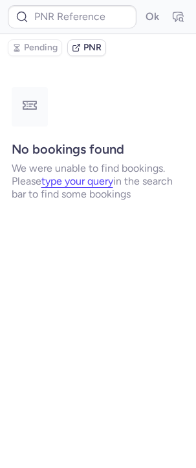
type input "CPH7L9"
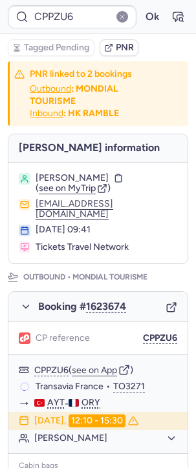
type input "CPH7L9"
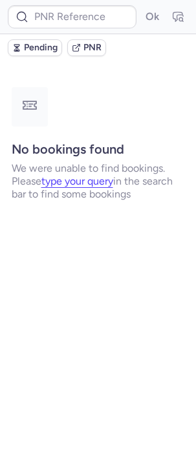
type input "CP2TWC"
